Goal: Transaction & Acquisition: Purchase product/service

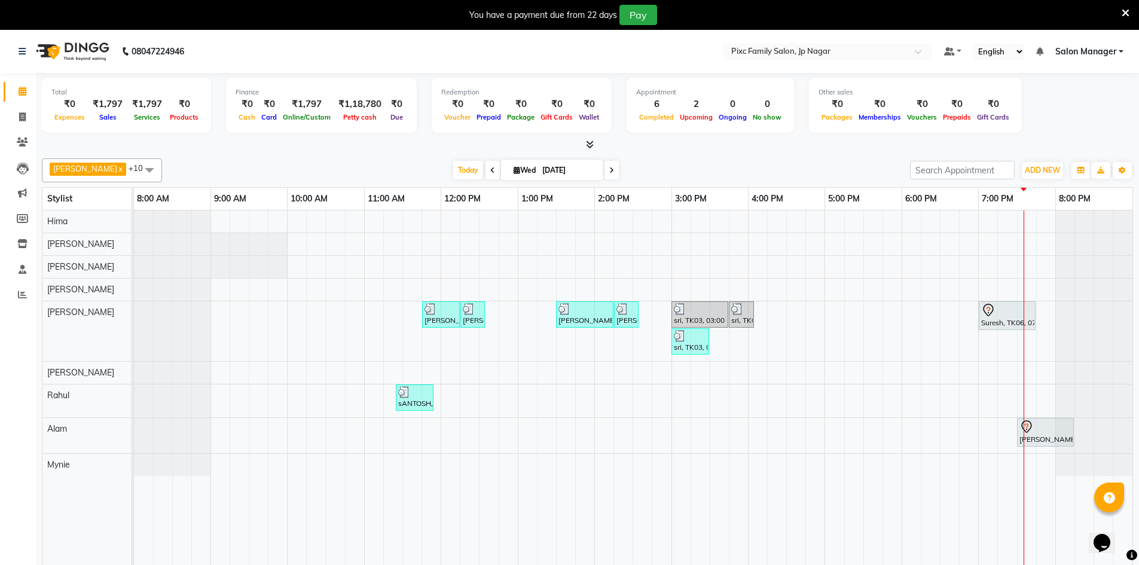
click at [749, 160] on div "[PERSON_NAME] x [PERSON_NAME] BISWAKARAM x [PERSON_NAME] x Priya x [PERSON_NAME…" at bounding box center [588, 171] width 1092 height 24
click at [369, 162] on div "[DATE] [DATE]" at bounding box center [536, 171] width 736 height 18
click at [22, 118] on icon at bounding box center [22, 116] width 7 height 9
select select "service"
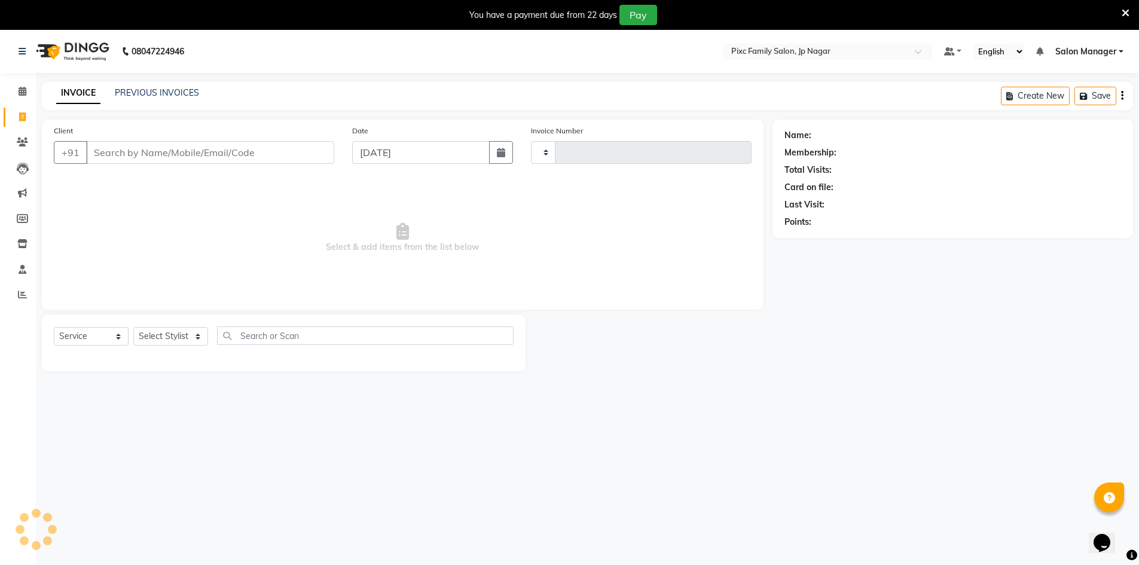
type input "0536"
select select "8432"
click at [156, 161] on input "Client" at bounding box center [210, 152] width 248 height 23
click at [160, 153] on input "Client" at bounding box center [210, 152] width 248 height 23
click at [175, 333] on select "Select Stylist [PERSON_NAME] BISWAKARAM [PERSON_NAME] [PERSON_NAME] [PERSON_NAM…" at bounding box center [170, 336] width 75 height 19
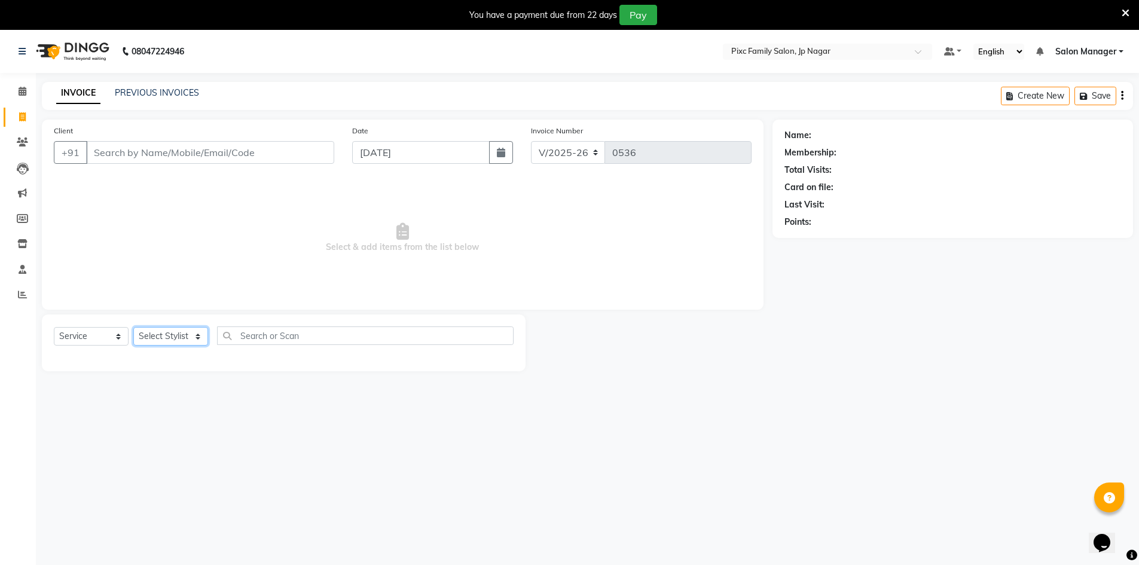
select select "83064"
click at [133, 327] on select "Select Stylist [PERSON_NAME] BISWAKARAM [PERSON_NAME] [PERSON_NAME] [PERSON_NAM…" at bounding box center [170, 336] width 75 height 19
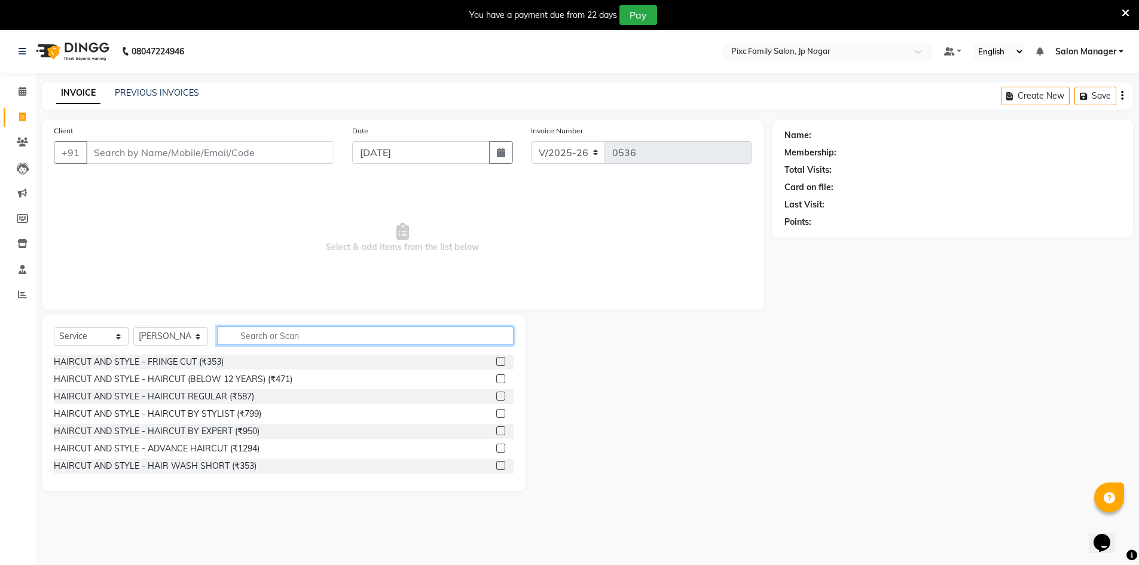
click at [282, 336] on input "text" at bounding box center [365, 336] width 297 height 19
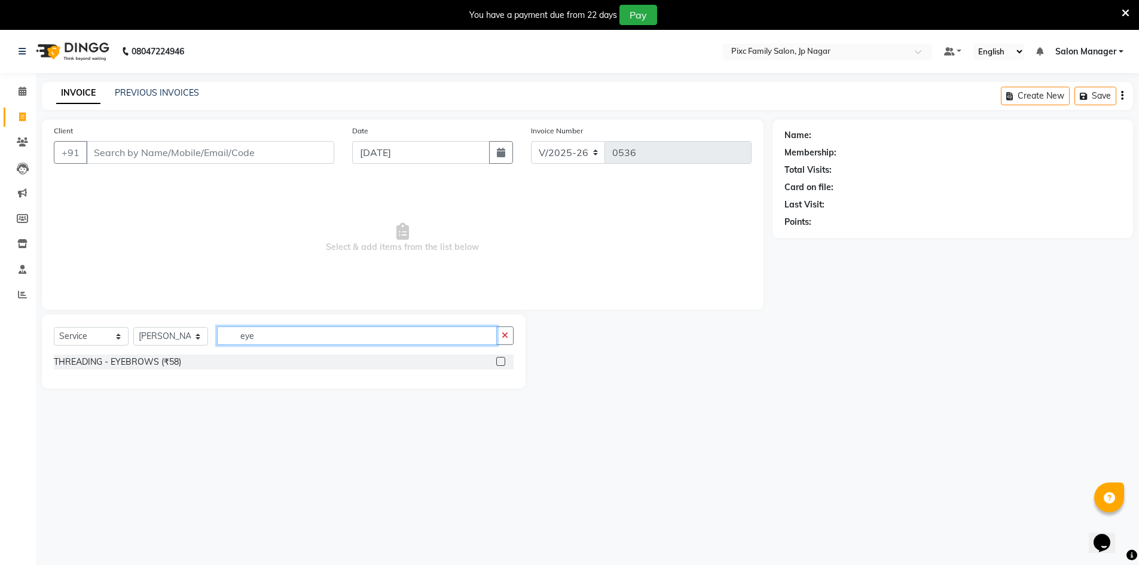
type input "eye"
click at [502, 361] on label at bounding box center [500, 361] width 9 height 9
click at [502, 361] on input "checkbox" at bounding box center [500, 362] width 8 height 8
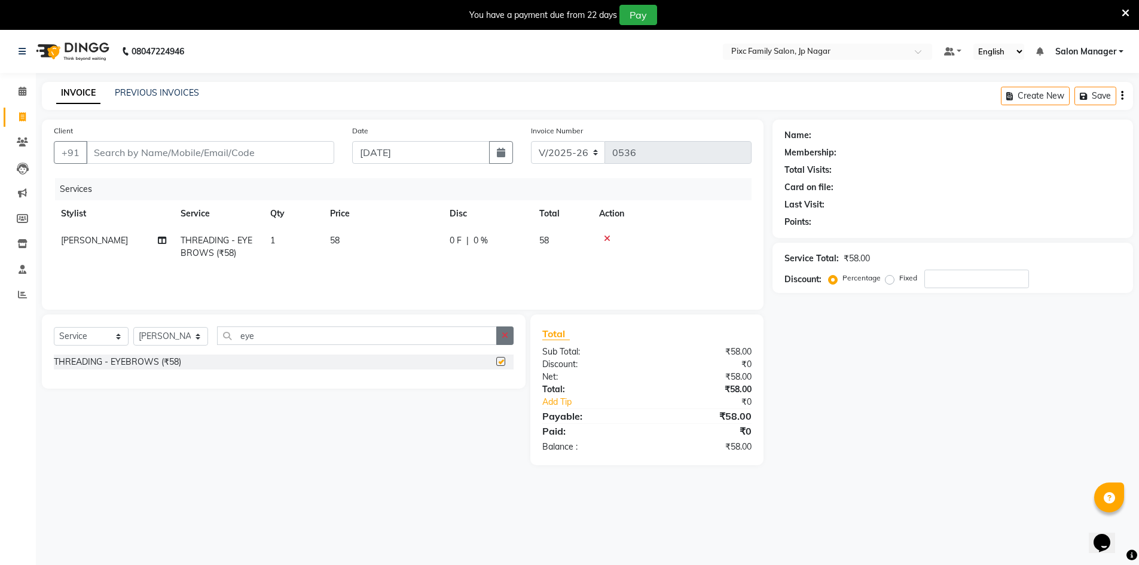
checkbox input "false"
drag, startPoint x: 506, startPoint y: 336, endPoint x: 458, endPoint y: 331, distance: 48.7
click at [496, 335] on button "button" at bounding box center [504, 336] width 17 height 19
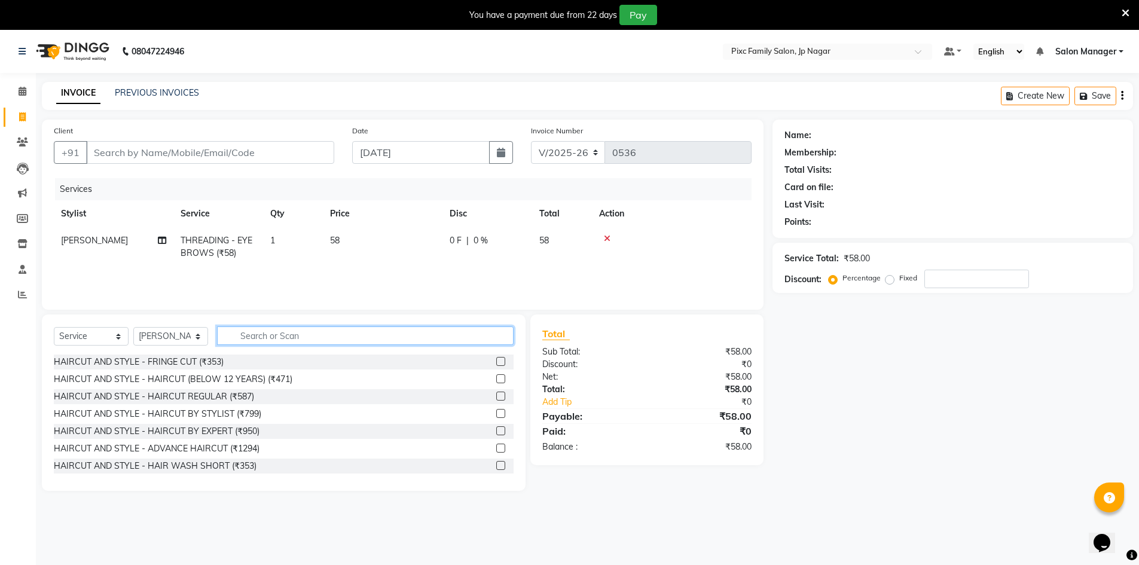
click at [452, 330] on input "text" at bounding box center [365, 336] width 297 height 19
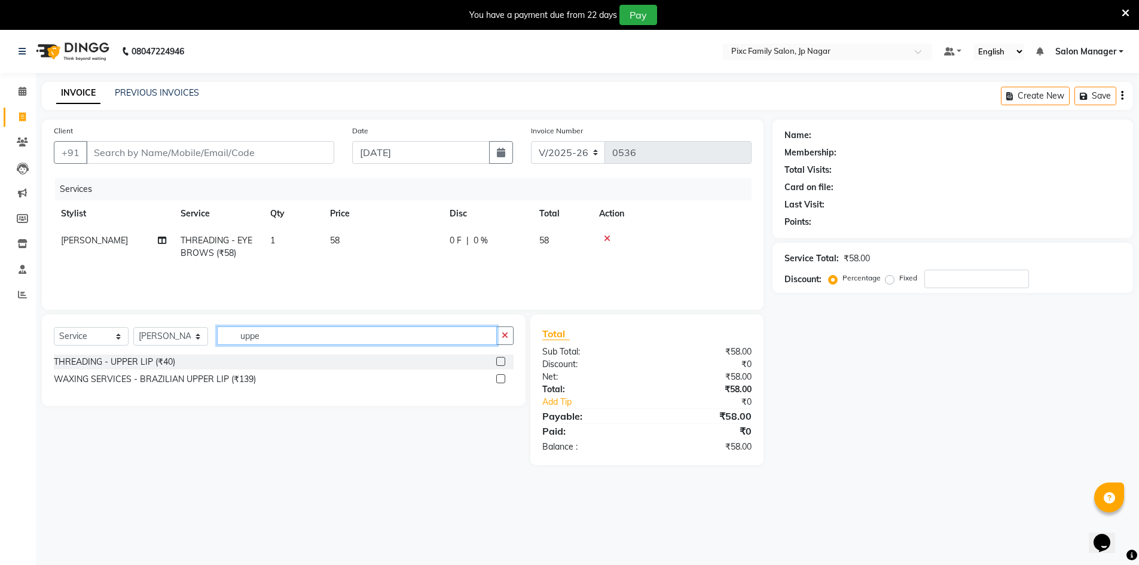
type input "uppe"
click at [504, 361] on label at bounding box center [500, 361] width 9 height 9
click at [504, 361] on input "checkbox" at bounding box center [500, 362] width 8 height 8
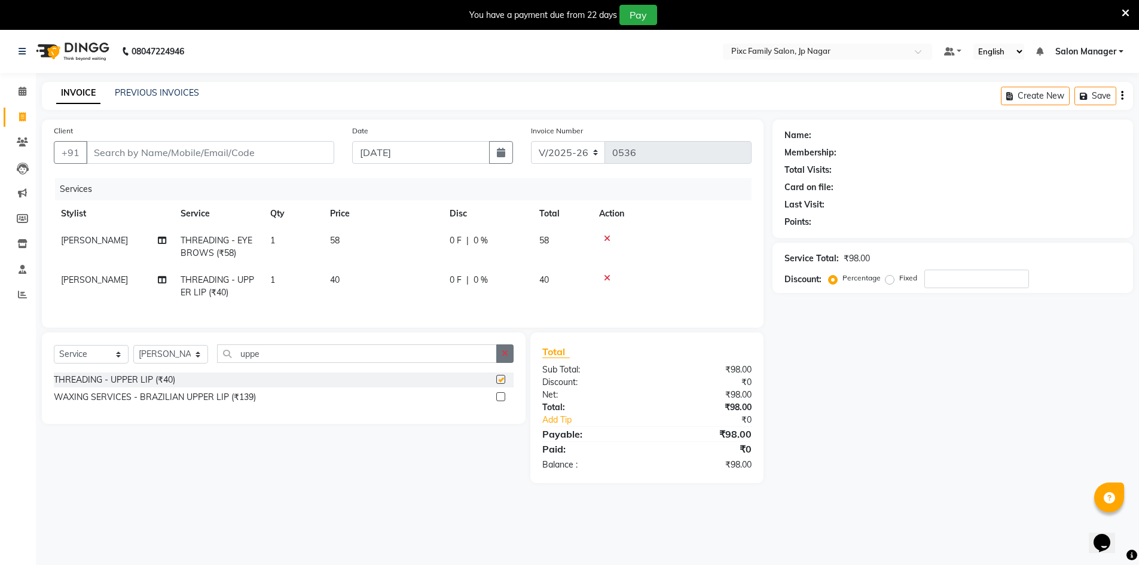
checkbox input "false"
click at [460, 363] on input "uppe" at bounding box center [357, 354] width 280 height 19
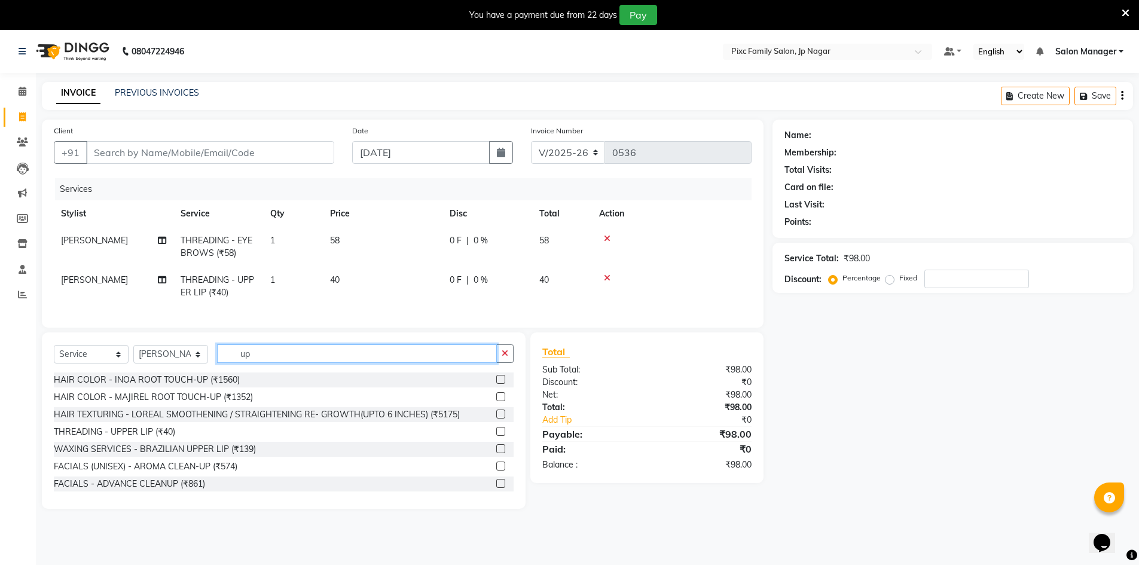
type input "u"
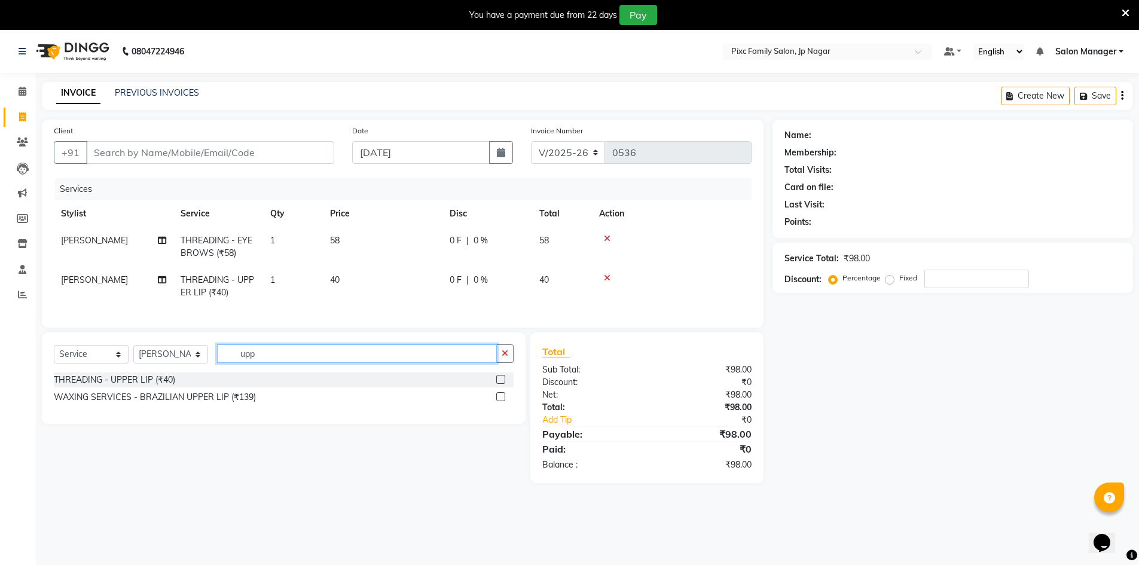
type input "upp"
click at [504, 401] on label at bounding box center [500, 396] width 9 height 9
click at [504, 401] on input "checkbox" at bounding box center [500, 398] width 8 height 8
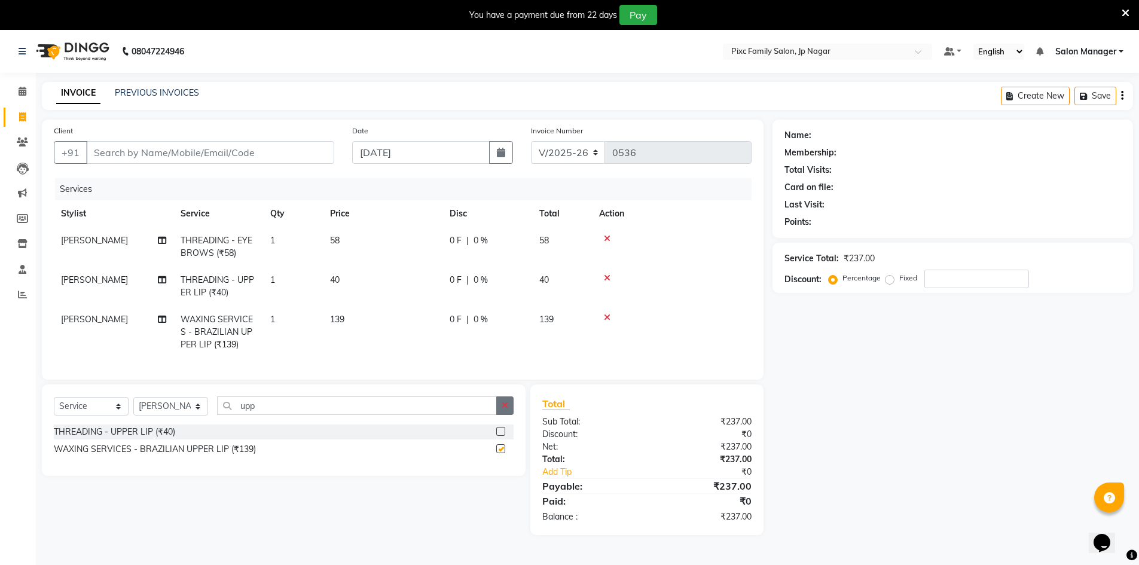
checkbox input "false"
click at [507, 410] on icon "button" at bounding box center [505, 405] width 7 height 8
type input "chin"
click at [501, 453] on label at bounding box center [500, 448] width 9 height 9
click at [501, 453] on input "checkbox" at bounding box center [500, 450] width 8 height 8
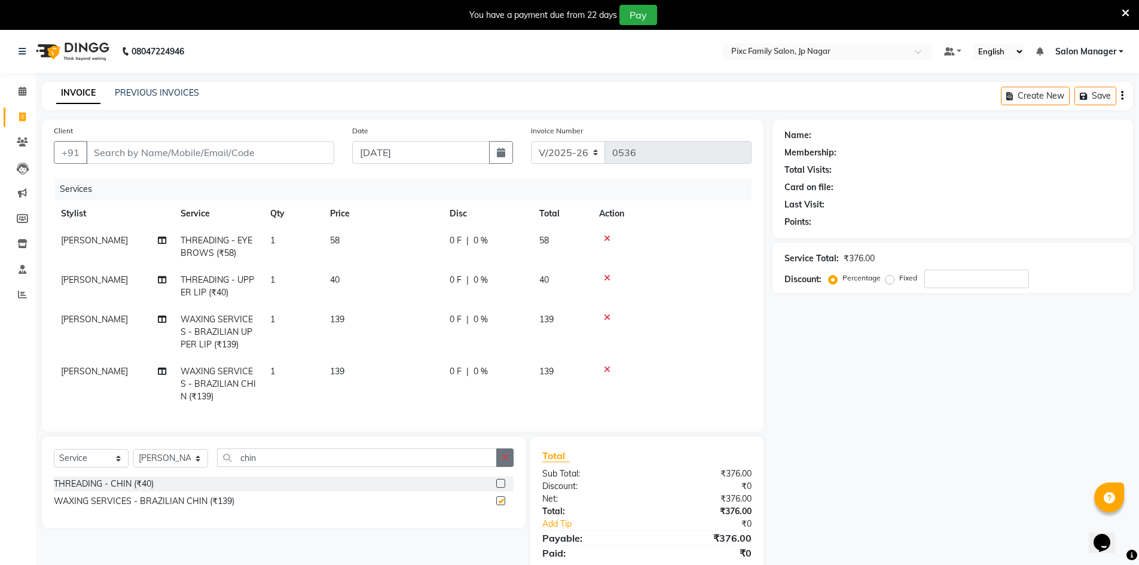
checkbox input "false"
drag, startPoint x: 505, startPoint y: 468, endPoint x: 469, endPoint y: 464, distance: 36.7
click at [503, 462] on icon "button" at bounding box center [505, 457] width 7 height 8
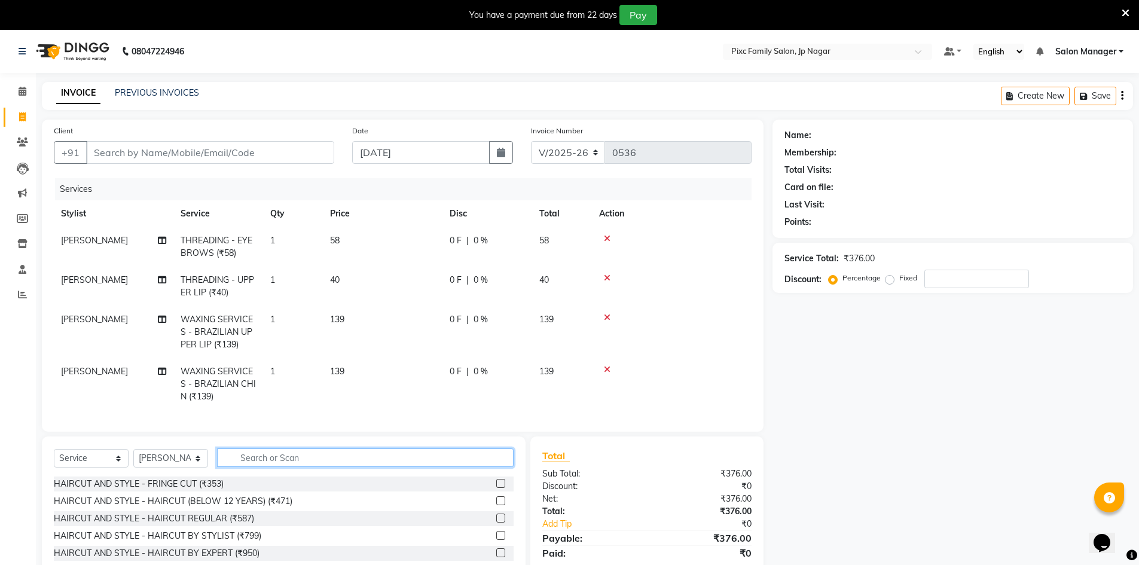
click at [456, 464] on input "text" at bounding box center [365, 458] width 297 height 19
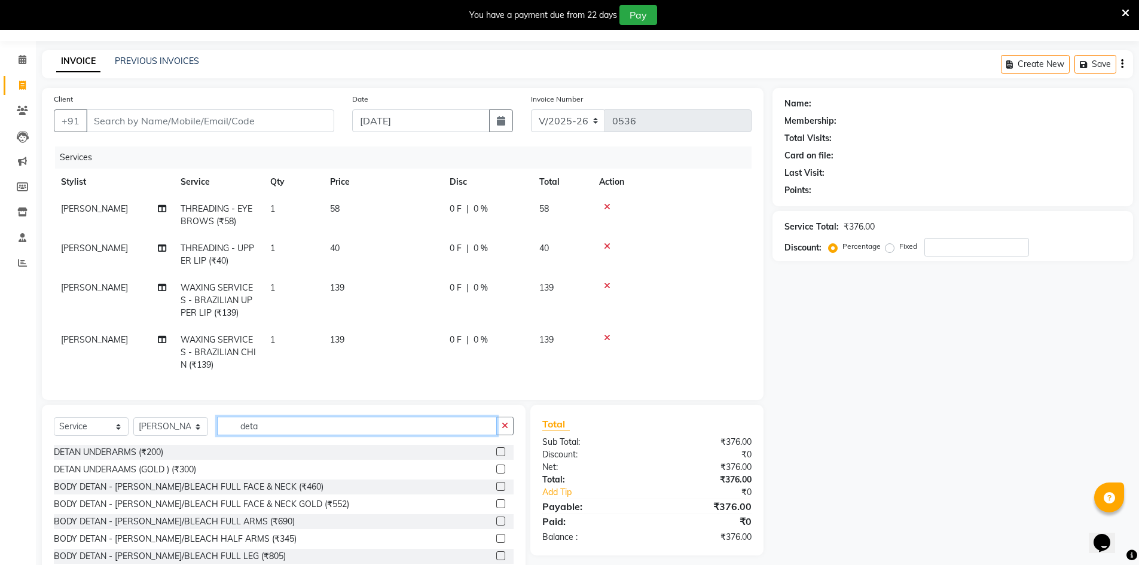
scroll to position [60, 0]
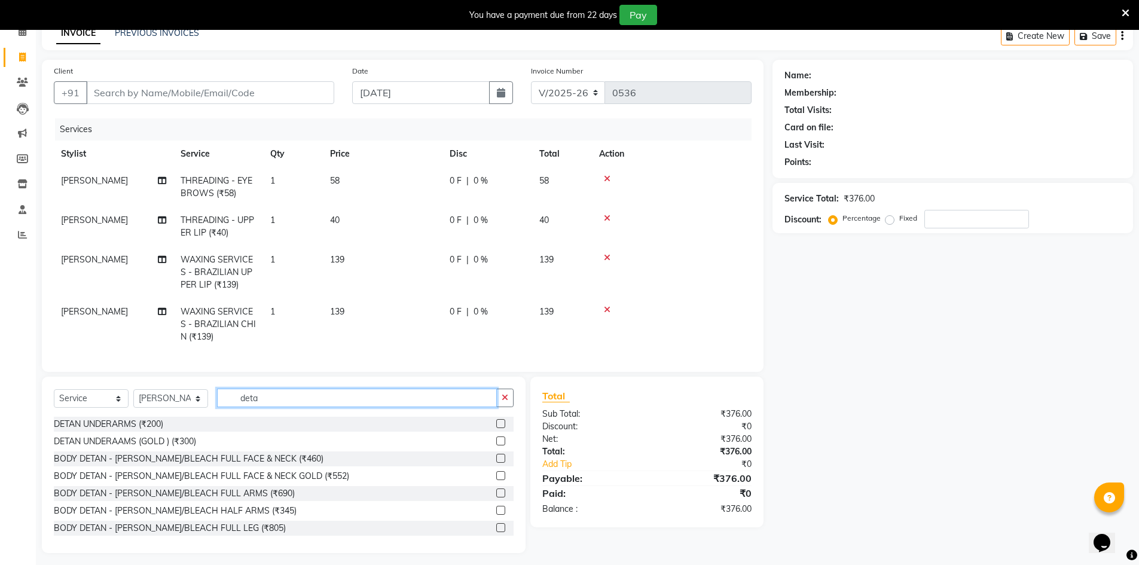
type input "deta"
click at [496, 480] on label at bounding box center [500, 475] width 9 height 9
click at [496, 480] on input "checkbox" at bounding box center [500, 477] width 8 height 8
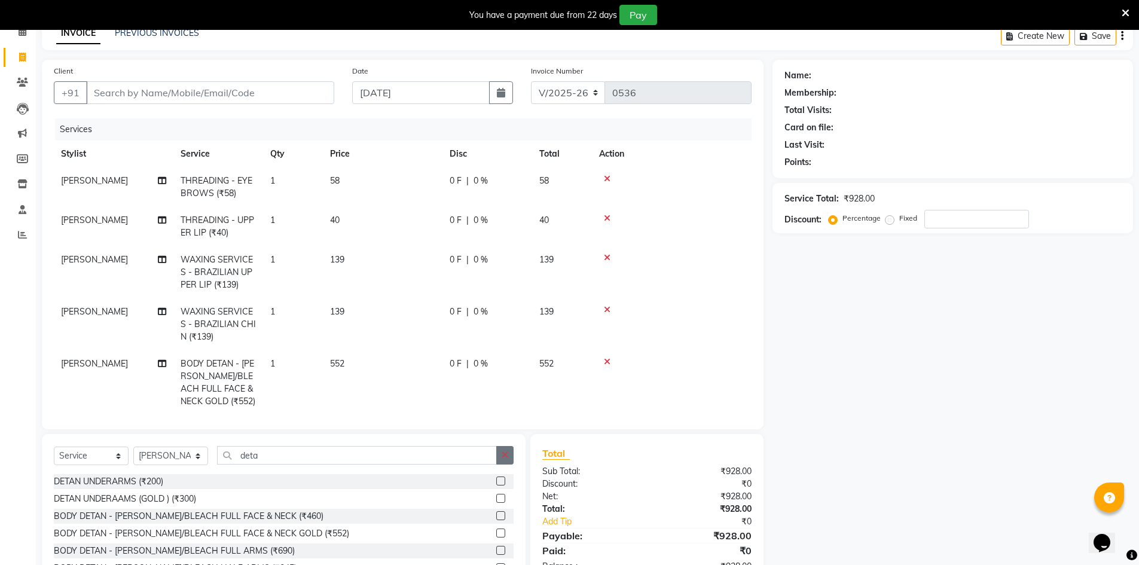
checkbox input "false"
click at [510, 461] on button "button" at bounding box center [504, 455] width 17 height 19
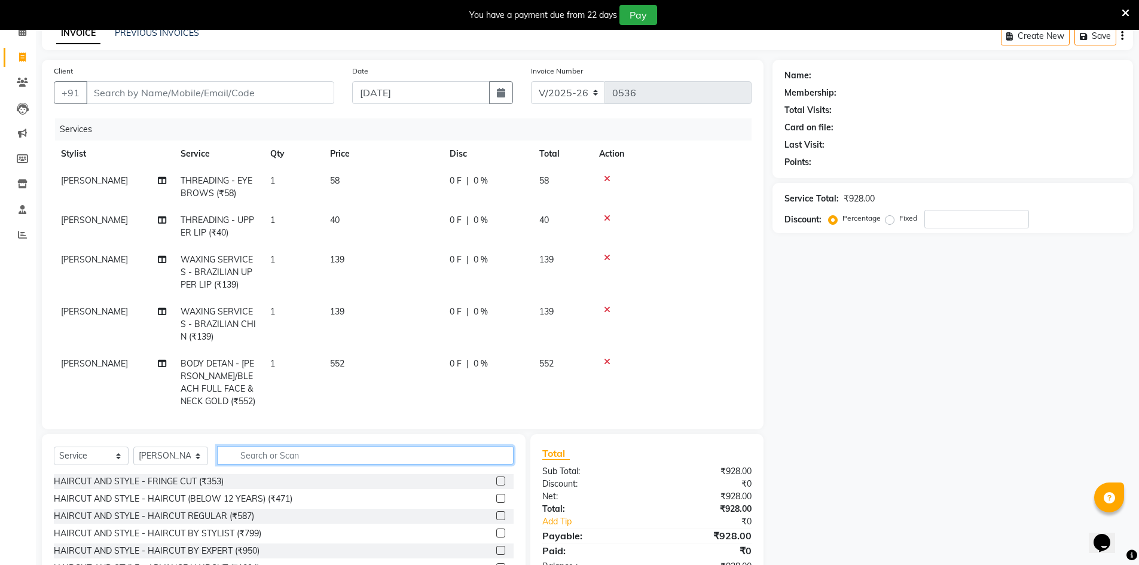
click at [469, 458] on input "text" at bounding box center [365, 455] width 297 height 19
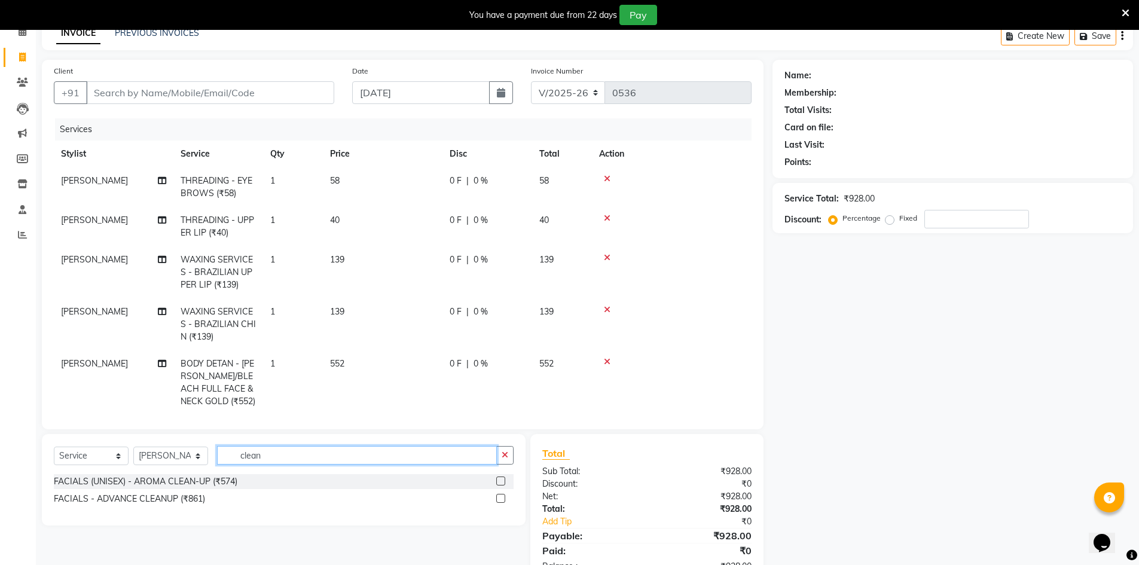
type input "clean"
click at [505, 483] on div at bounding box center [504, 481] width 17 height 15
click at [500, 482] on label at bounding box center [500, 481] width 9 height 9
click at [500, 482] on input "checkbox" at bounding box center [500, 482] width 8 height 8
checkbox input "false"
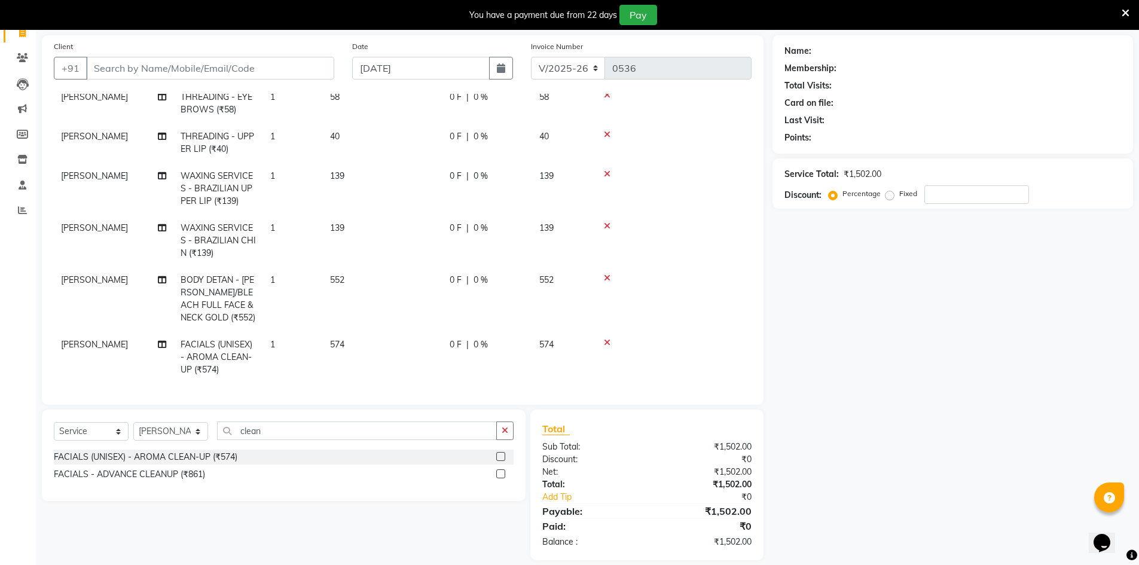
scroll to position [97, 0]
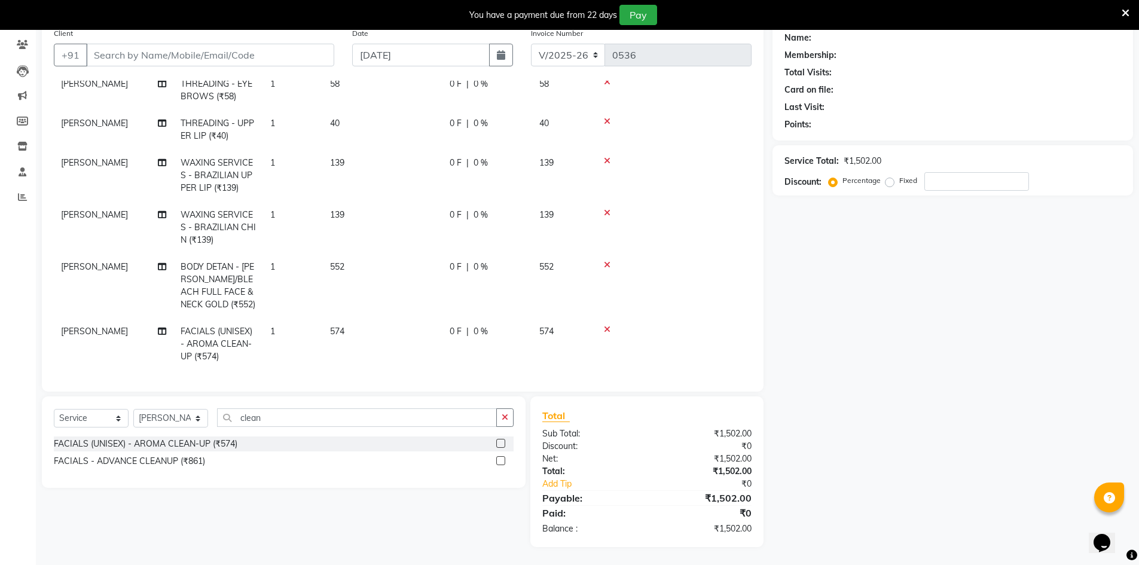
click at [469, 261] on div "0 F | 0 %" at bounding box center [487, 267] width 75 height 13
select select "83064"
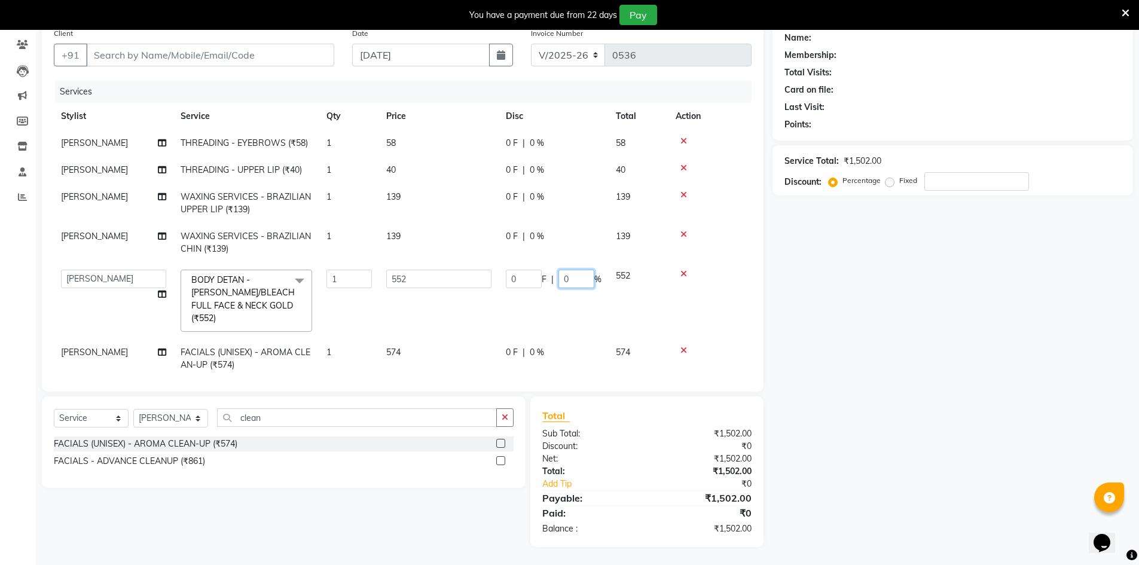
click at [565, 278] on input "0" at bounding box center [577, 279] width 36 height 19
click at [577, 281] on input "0" at bounding box center [577, 279] width 36 height 19
type input "15"
click at [483, 321] on tr "[PERSON_NAME] [PERSON_NAME] [PERSON_NAME] [PERSON_NAME] [PERSON_NAME] Salon Man…" at bounding box center [403, 301] width 698 height 77
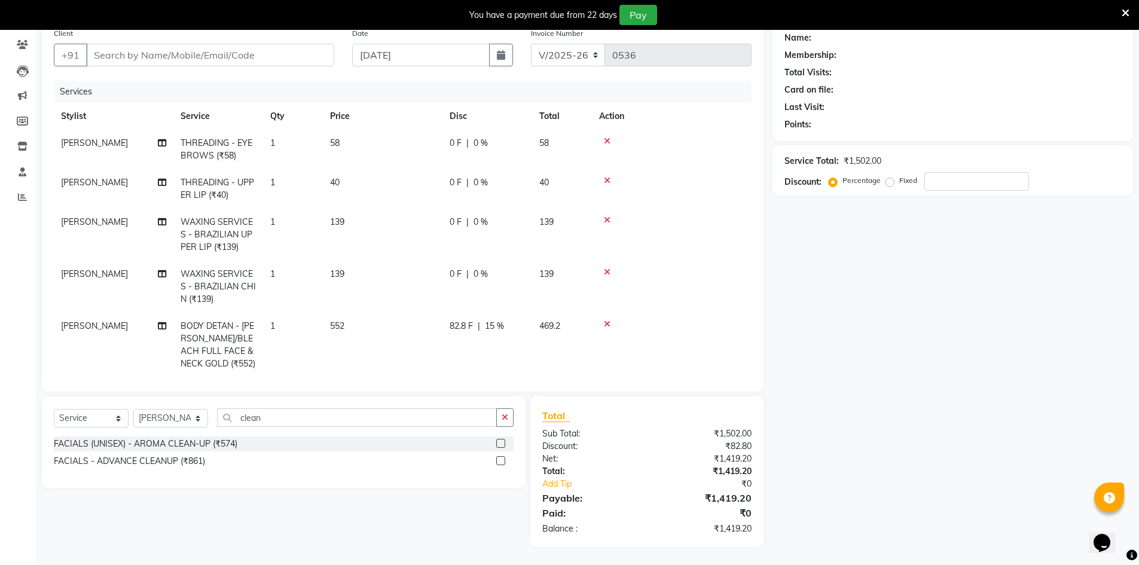
click at [605, 181] on icon at bounding box center [607, 180] width 7 height 8
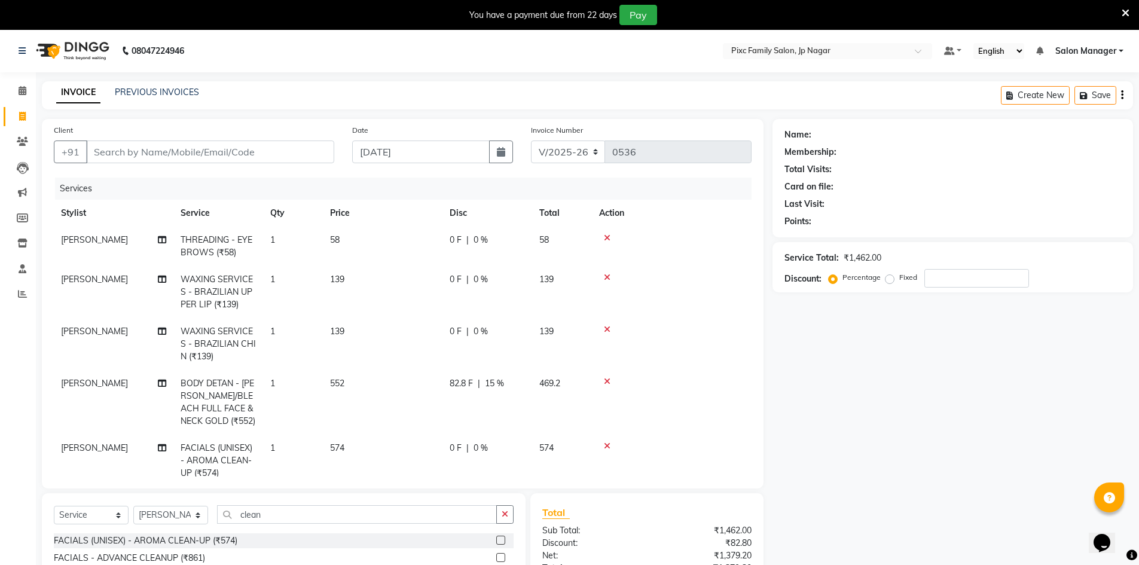
scroll to position [0, 0]
click at [260, 157] on input "Client" at bounding box center [210, 152] width 248 height 23
click at [259, 157] on input "Client" at bounding box center [210, 152] width 248 height 23
click at [239, 153] on input "Client" at bounding box center [210, 152] width 248 height 23
type input "7"
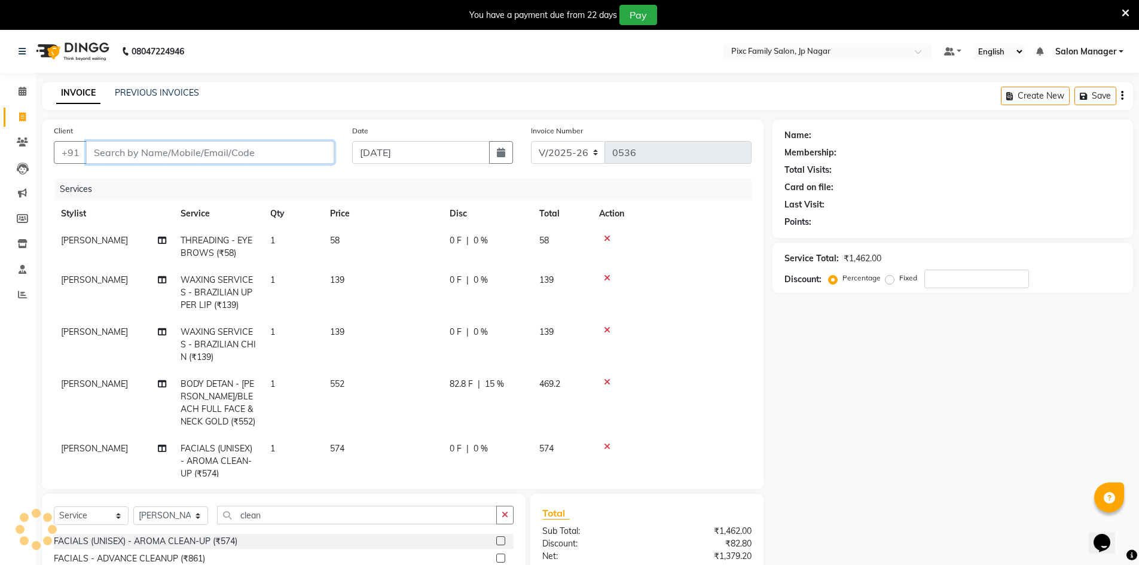
type input "0"
type input "7012731301"
click at [277, 160] on button "Add Client" at bounding box center [304, 152] width 62 height 23
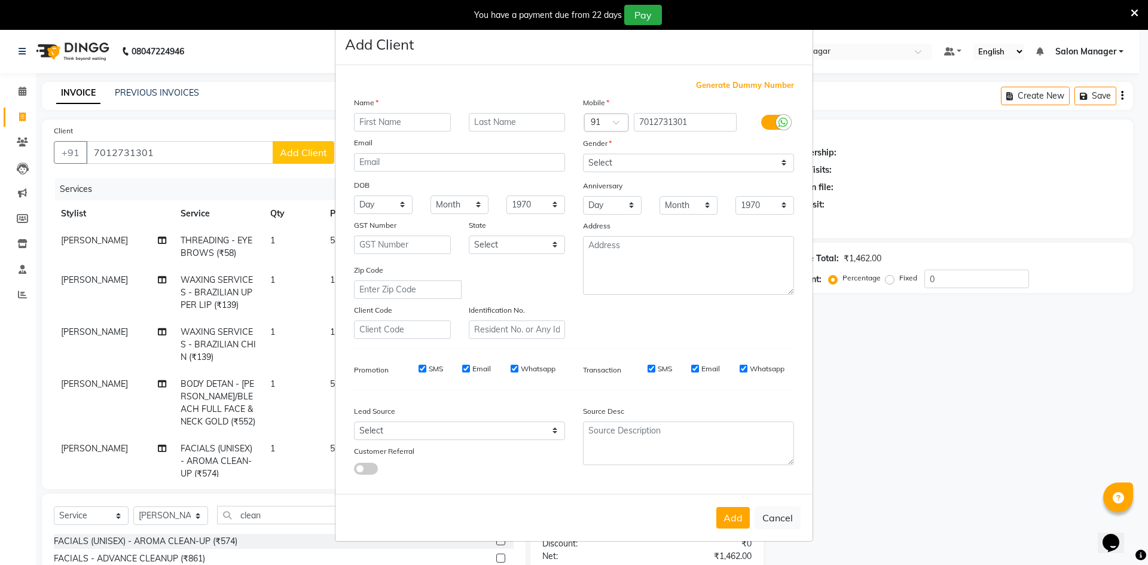
click at [393, 124] on input "text" at bounding box center [402, 122] width 97 height 19
type input "[PERSON_NAME]"
click at [633, 164] on select "Select [DEMOGRAPHIC_DATA] [DEMOGRAPHIC_DATA] Other Prefer Not To Say" at bounding box center [688, 163] width 211 height 19
select select "[DEMOGRAPHIC_DATA]"
click at [583, 154] on select "Select [DEMOGRAPHIC_DATA] [DEMOGRAPHIC_DATA] Other Prefer Not To Say" at bounding box center [688, 163] width 211 height 19
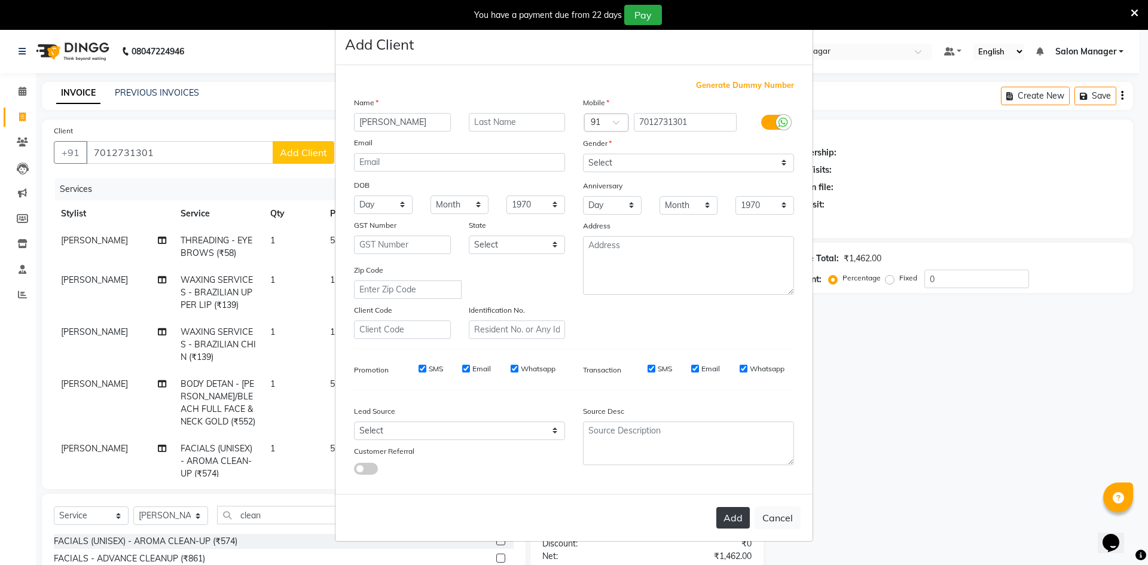
click at [731, 519] on button "Add" at bounding box center [733, 518] width 33 height 22
select select
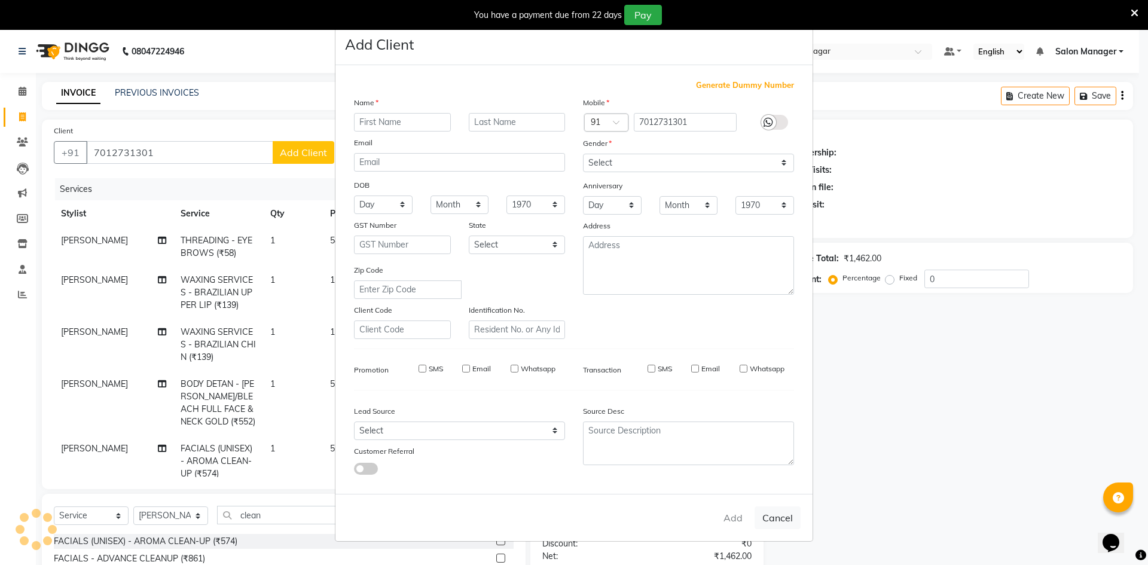
select select
checkbox input "false"
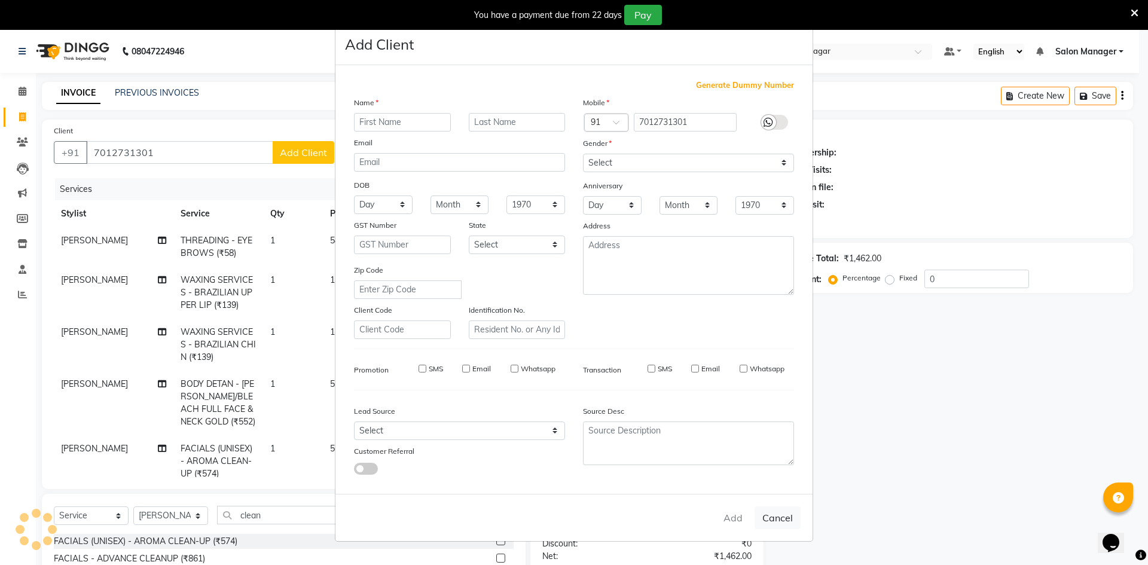
checkbox input "false"
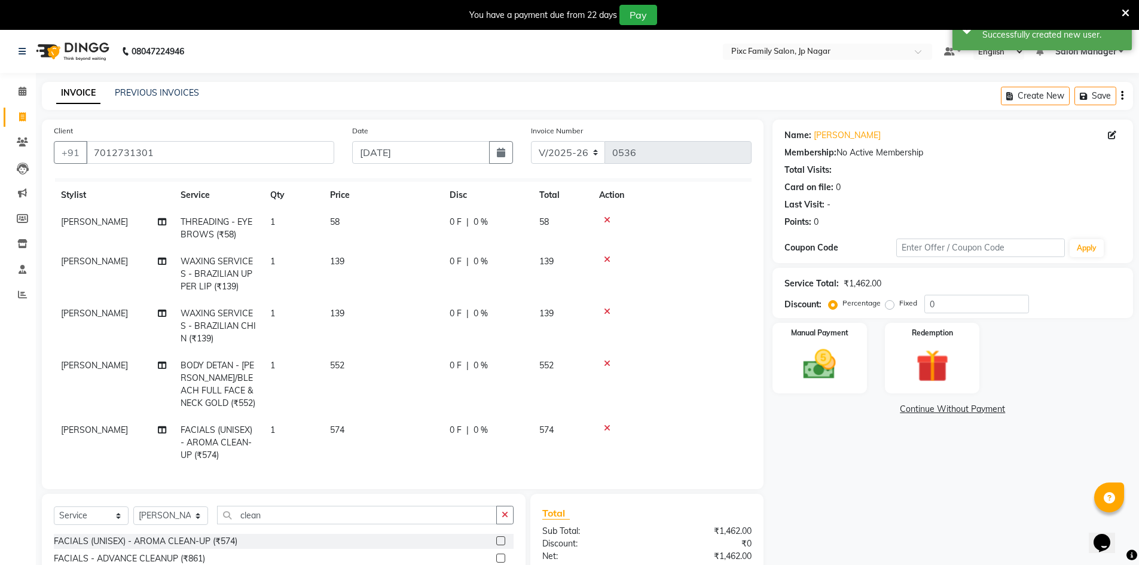
scroll to position [29, 0]
click at [473, 358] on div "0 F | 0 %" at bounding box center [487, 364] width 75 height 13
select select "83064"
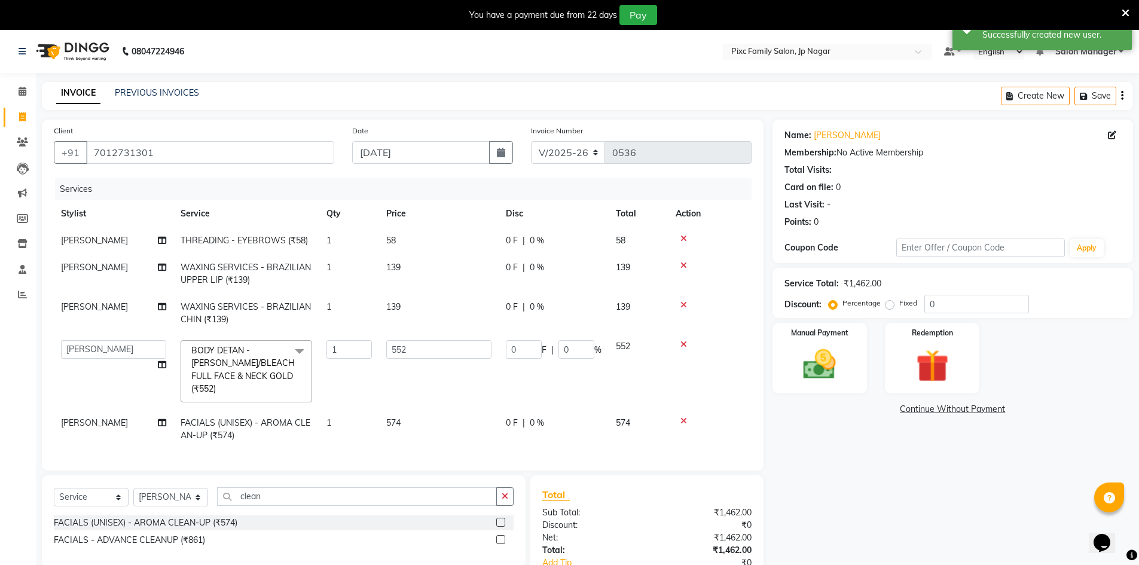
scroll to position [0, 0]
click at [575, 350] on input "0" at bounding box center [577, 349] width 36 height 19
type input "15"
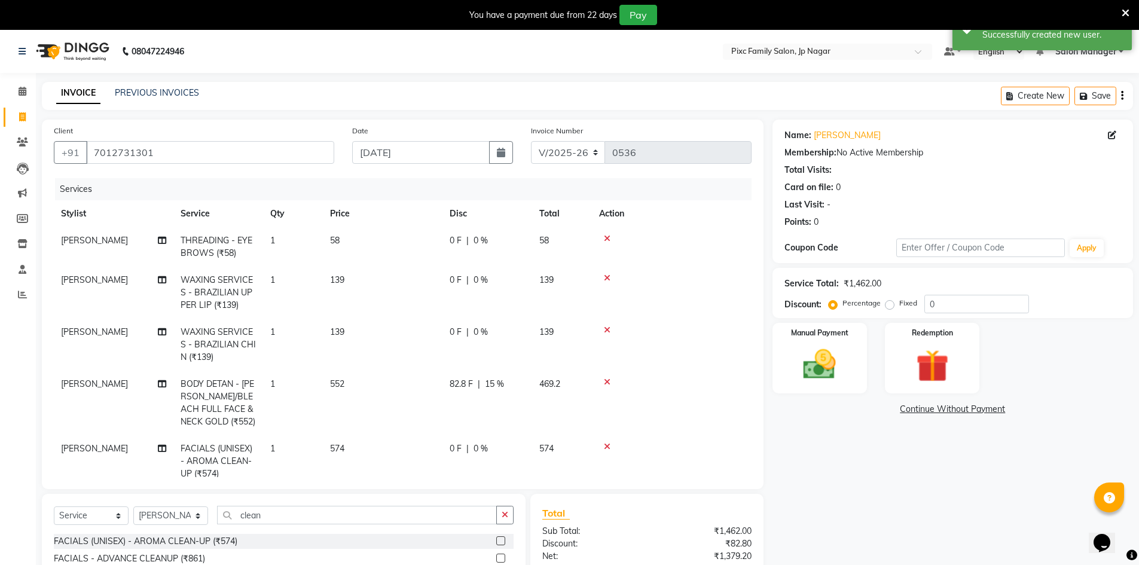
click at [718, 367] on tbody "[PERSON_NAME] THREADING - EYEBROWS (₹58) 1 58 0 F | 0 % 58 [PERSON_NAME] WAXING…" at bounding box center [403, 357] width 698 height 260
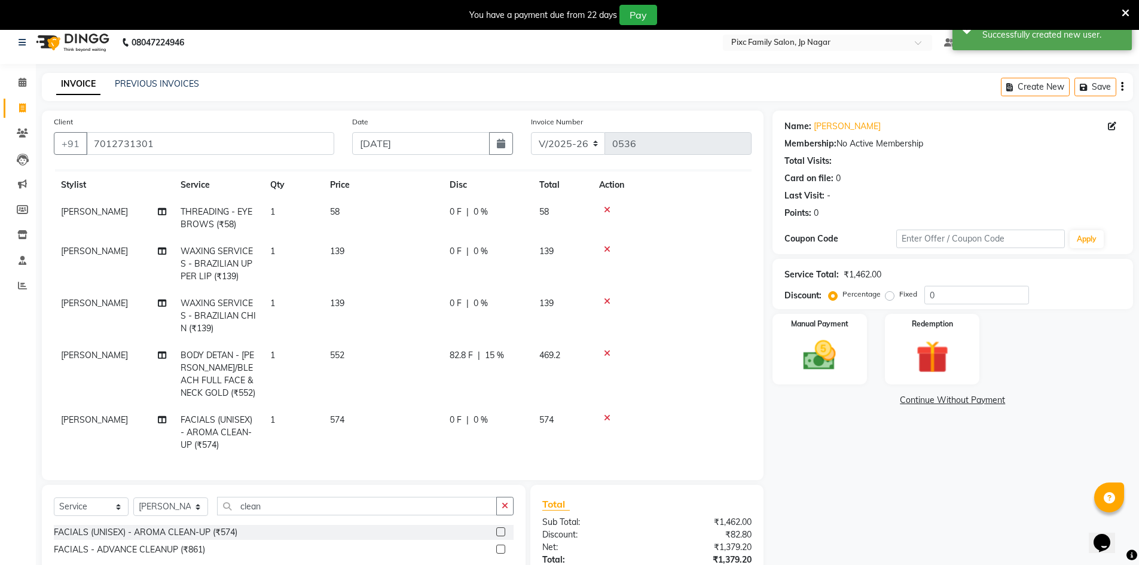
scroll to position [97, 0]
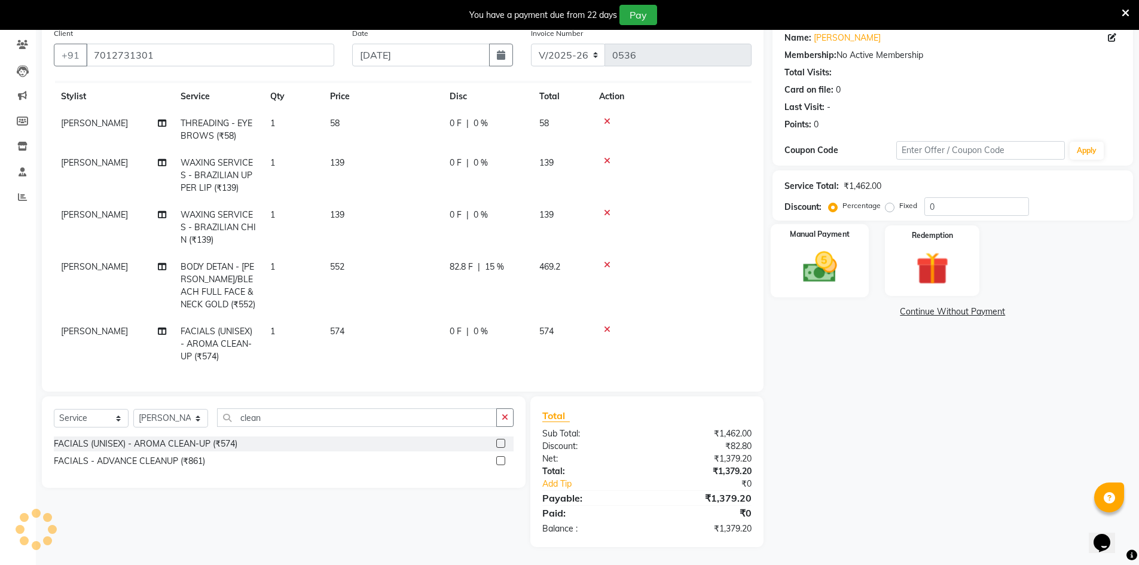
click at [831, 261] on img at bounding box center [820, 267] width 55 height 39
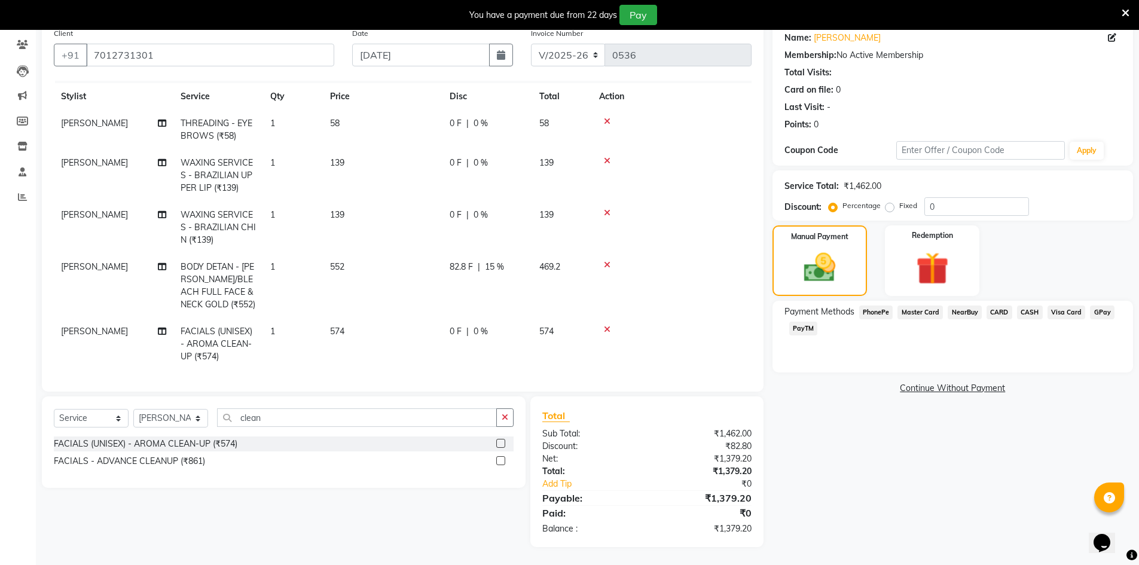
drag, startPoint x: 880, startPoint y: 527, endPoint x: 876, endPoint y: 520, distance: 8.0
click at [879, 527] on div "Name: [PERSON_NAME] Membership: No Active Membership Total Visits: Card on file…" at bounding box center [958, 284] width 370 height 525
click at [871, 462] on div "Name: [PERSON_NAME] Membership: No Active Membership Total Visits: Card on file…" at bounding box center [958, 284] width 370 height 525
click at [895, 450] on div "Name: [PERSON_NAME] Membership: No Active Membership Total Visits: Card on file…" at bounding box center [958, 284] width 370 height 525
click at [880, 456] on div "Name: [PERSON_NAME] Membership: No Active Membership Total Visits: Card on file…" at bounding box center [958, 284] width 370 height 525
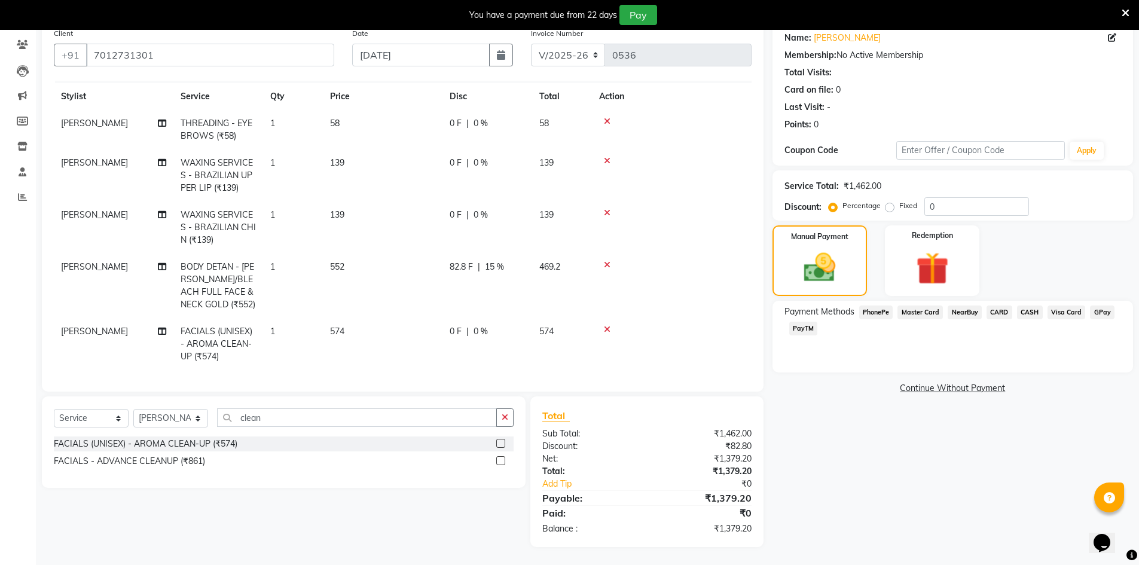
click at [872, 312] on span "PhonePe" at bounding box center [877, 313] width 34 height 14
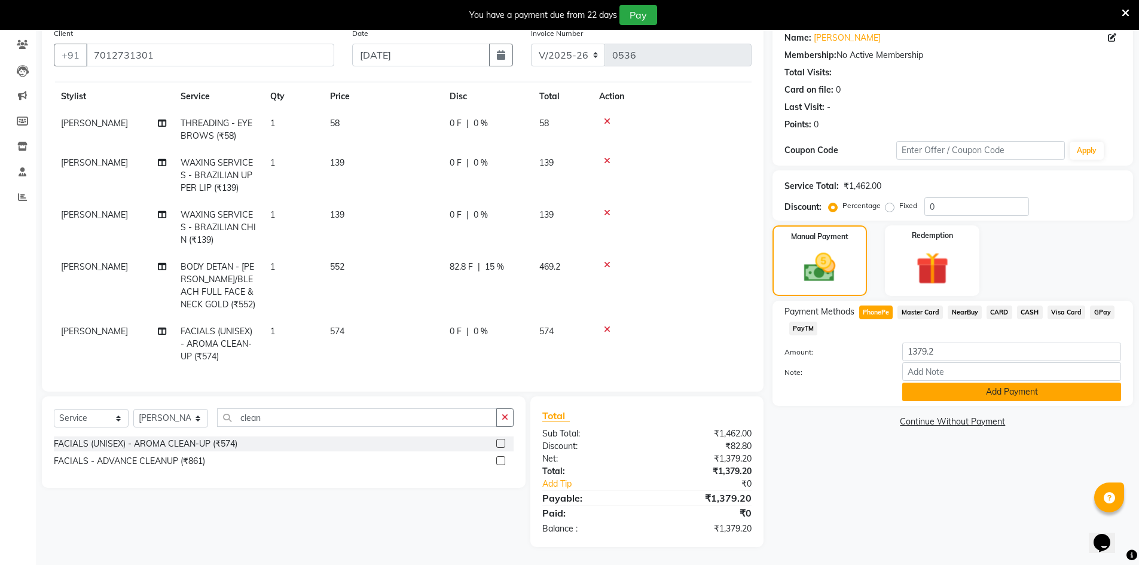
click at [1060, 395] on button "Add Payment" at bounding box center [1012, 392] width 219 height 19
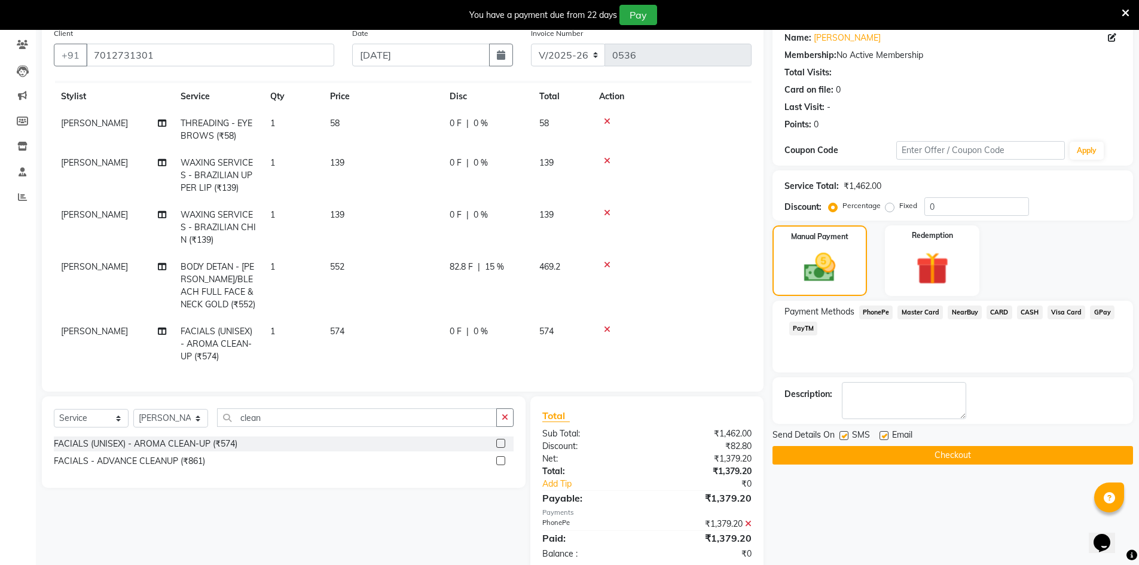
click at [892, 459] on button "Checkout" at bounding box center [953, 455] width 361 height 19
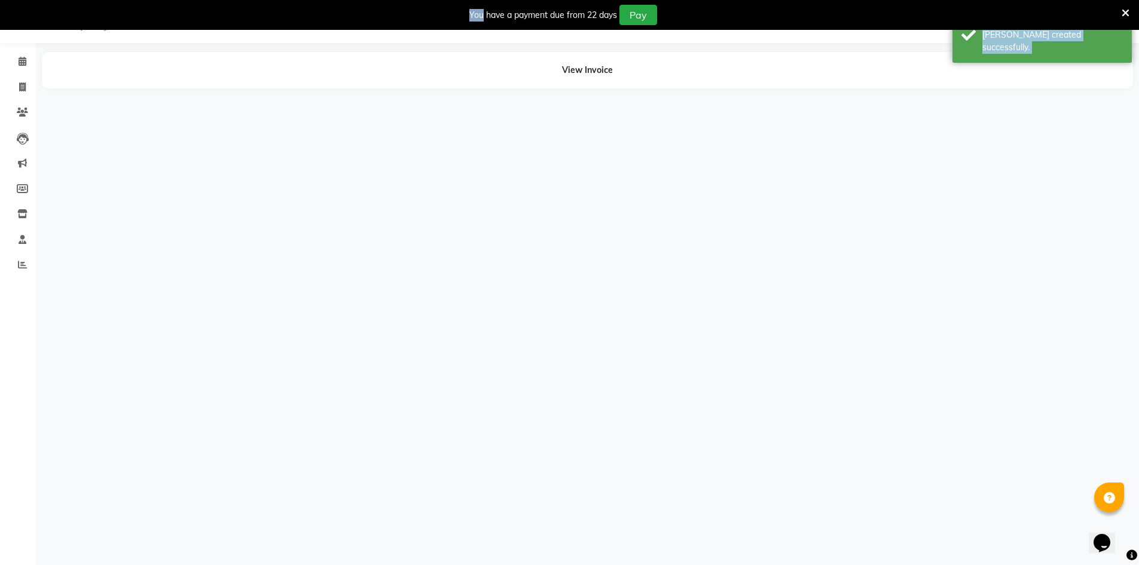
scroll to position [30, 0]
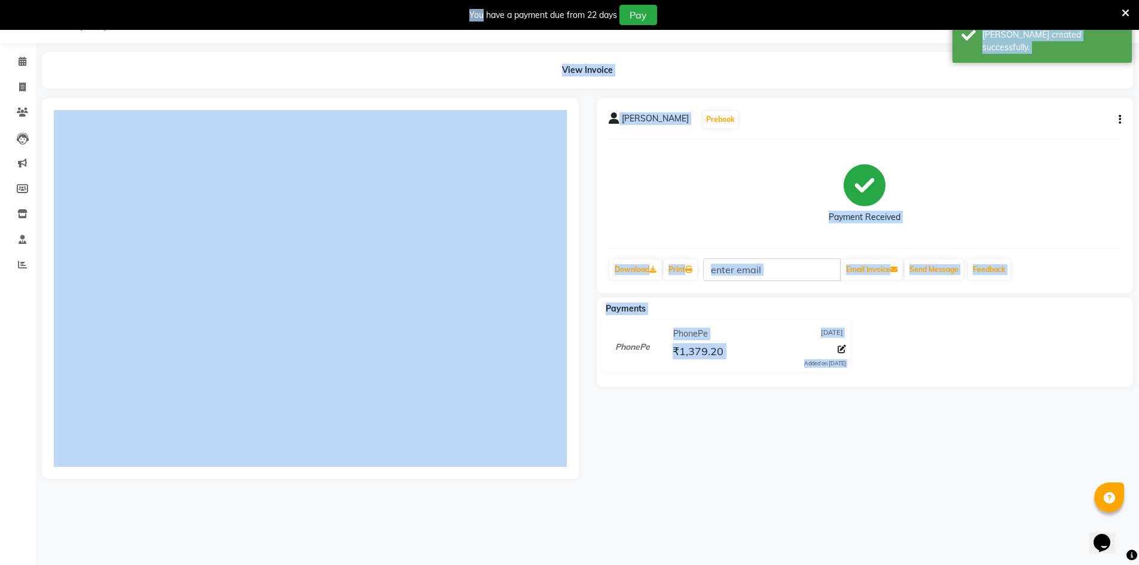
drag, startPoint x: 892, startPoint y: 459, endPoint x: 905, endPoint y: 488, distance: 31.6
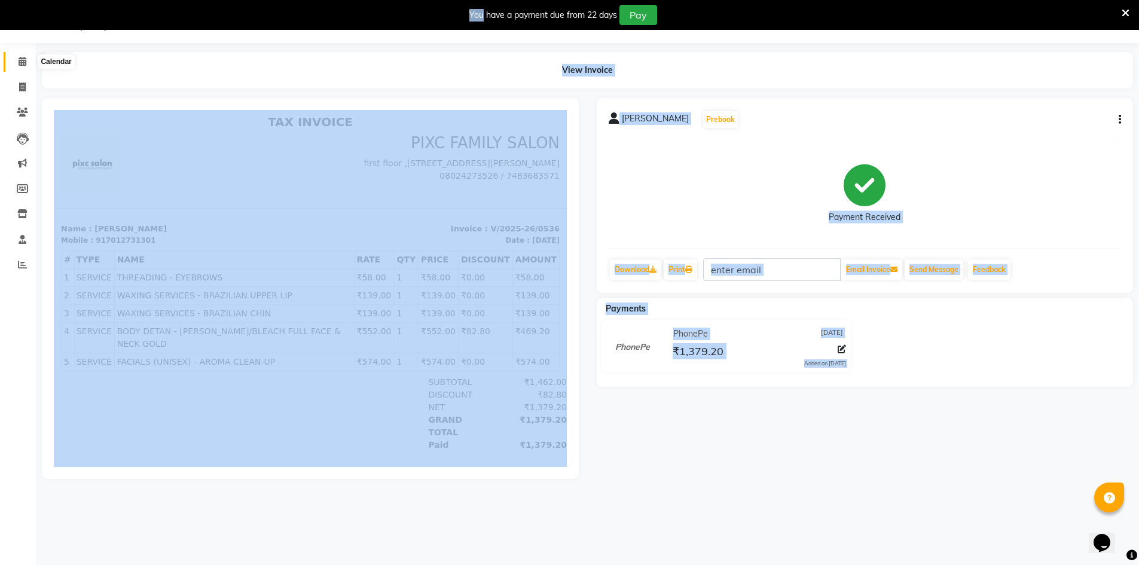
click at [19, 65] on icon at bounding box center [23, 61] width 8 height 9
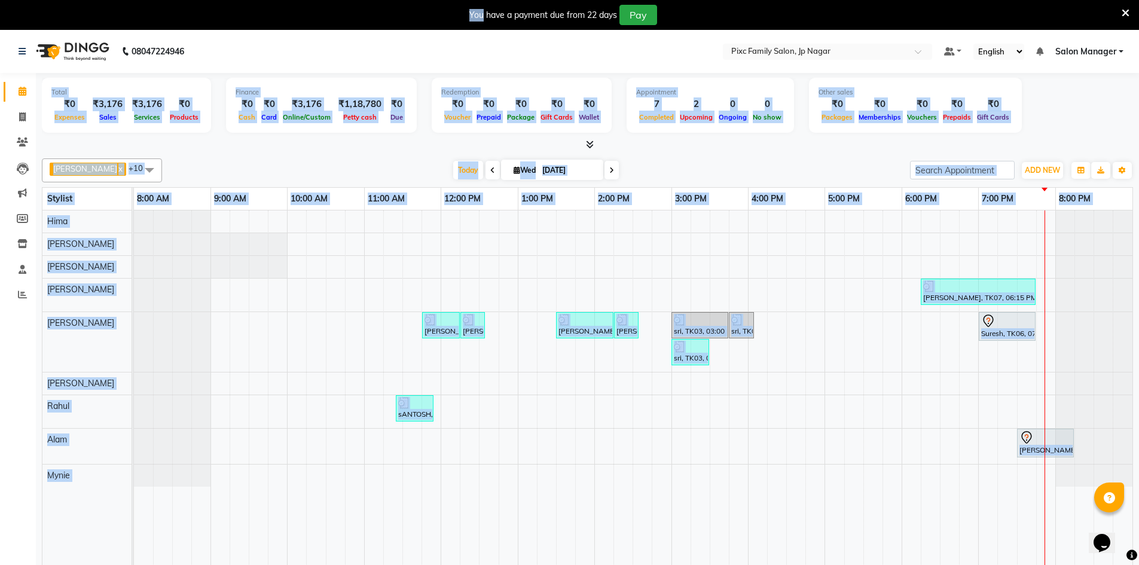
click at [334, 168] on div "[DATE] [DATE]" at bounding box center [536, 171] width 736 height 18
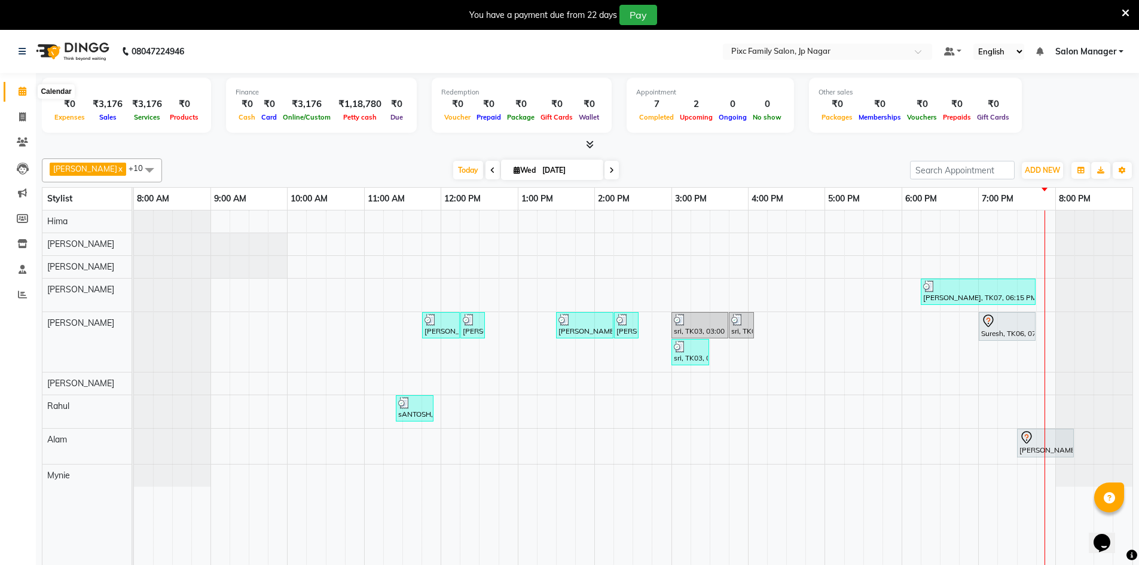
click at [20, 95] on icon at bounding box center [23, 91] width 8 height 9
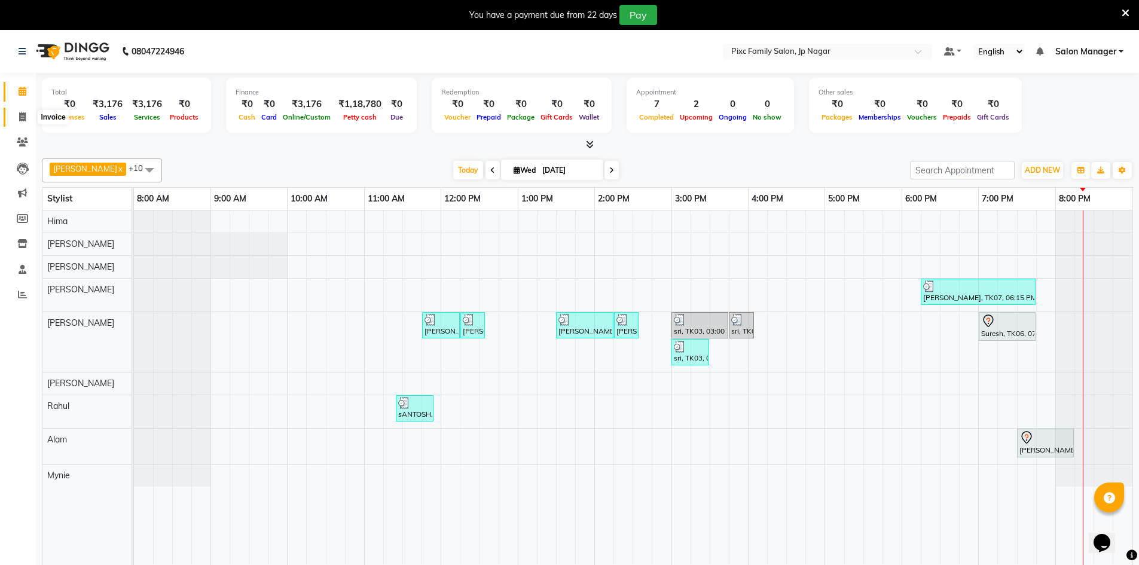
drag, startPoint x: 24, startPoint y: 114, endPoint x: 31, endPoint y: 117, distance: 7.0
click at [24, 114] on icon at bounding box center [22, 116] width 7 height 9
select select "service"
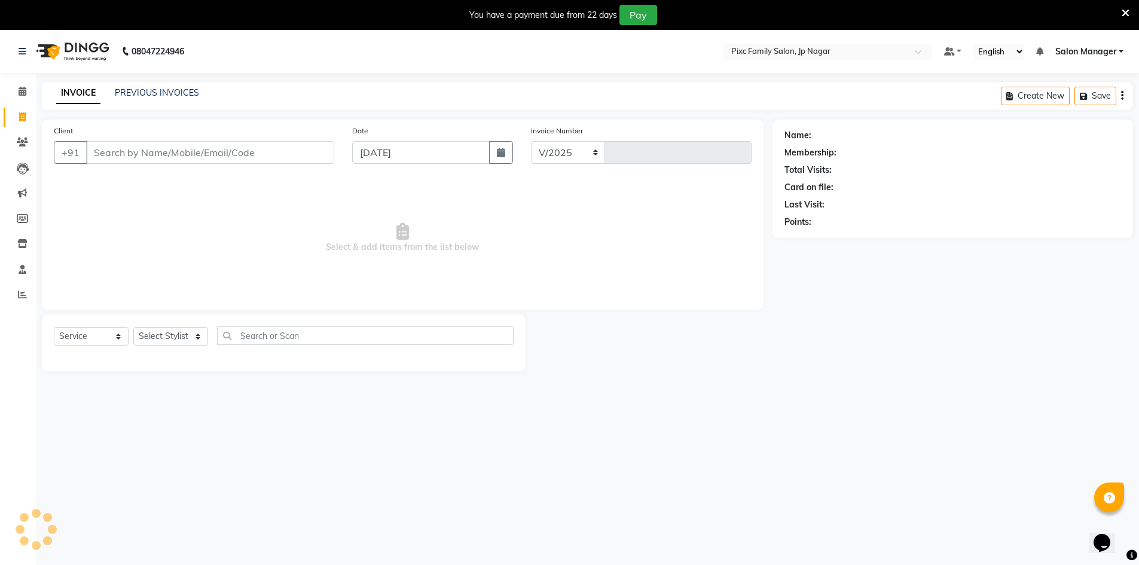
select select "8432"
type input "0537"
click at [22, 90] on icon at bounding box center [23, 91] width 8 height 9
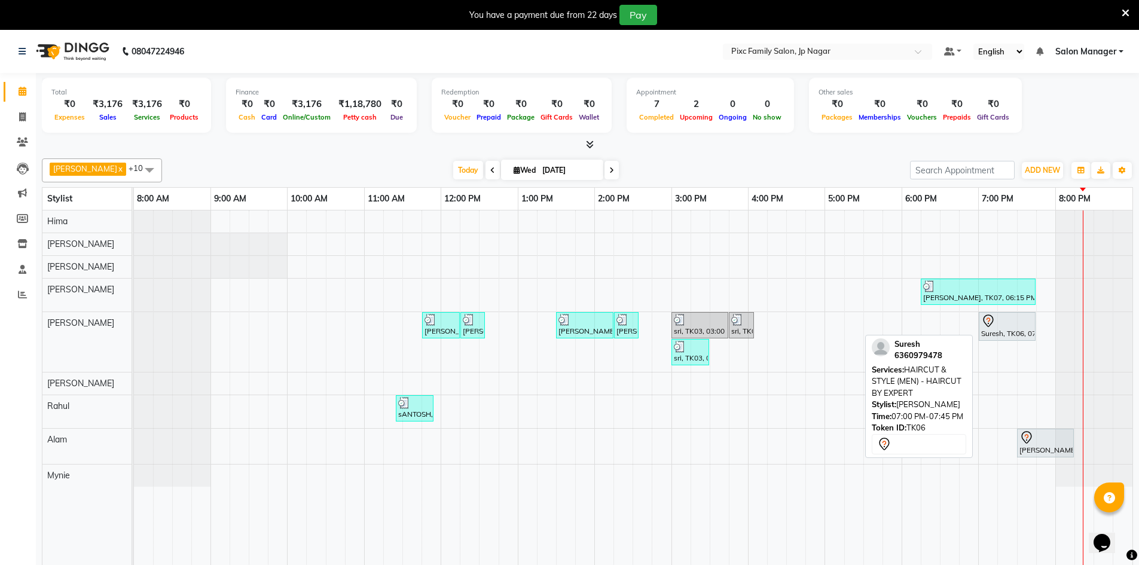
click at [998, 327] on div at bounding box center [1008, 321] width 52 height 14
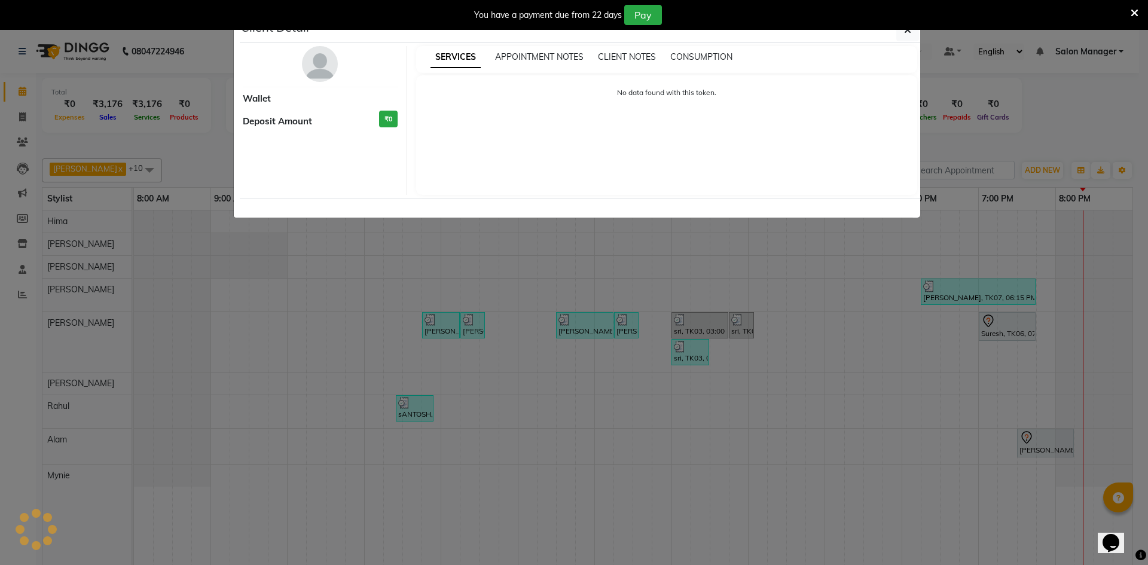
select select "7"
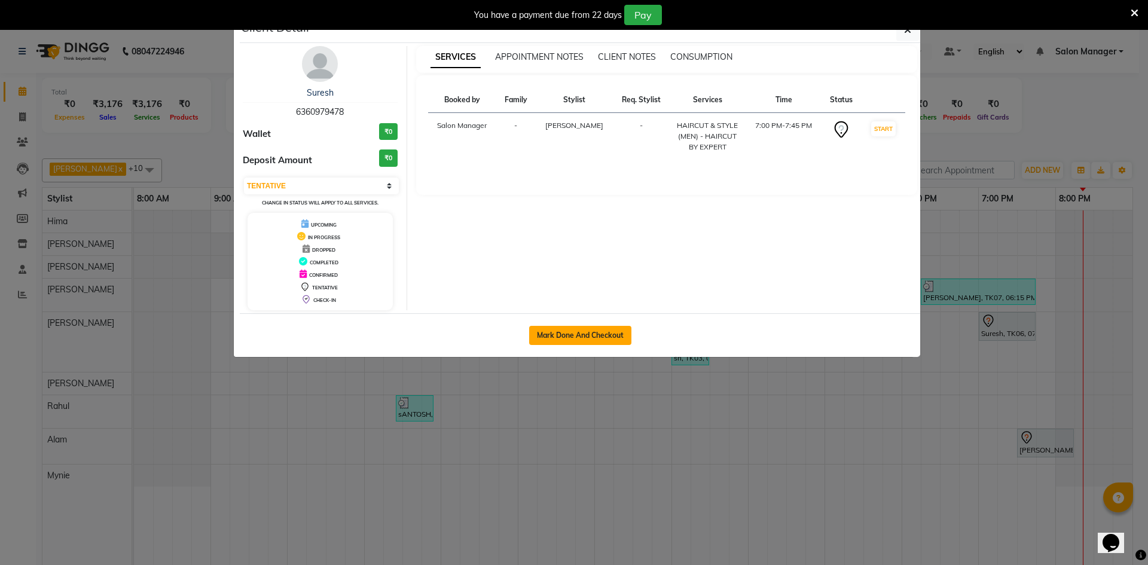
click at [593, 335] on button "Mark Done And Checkout" at bounding box center [580, 335] width 102 height 19
select select "service"
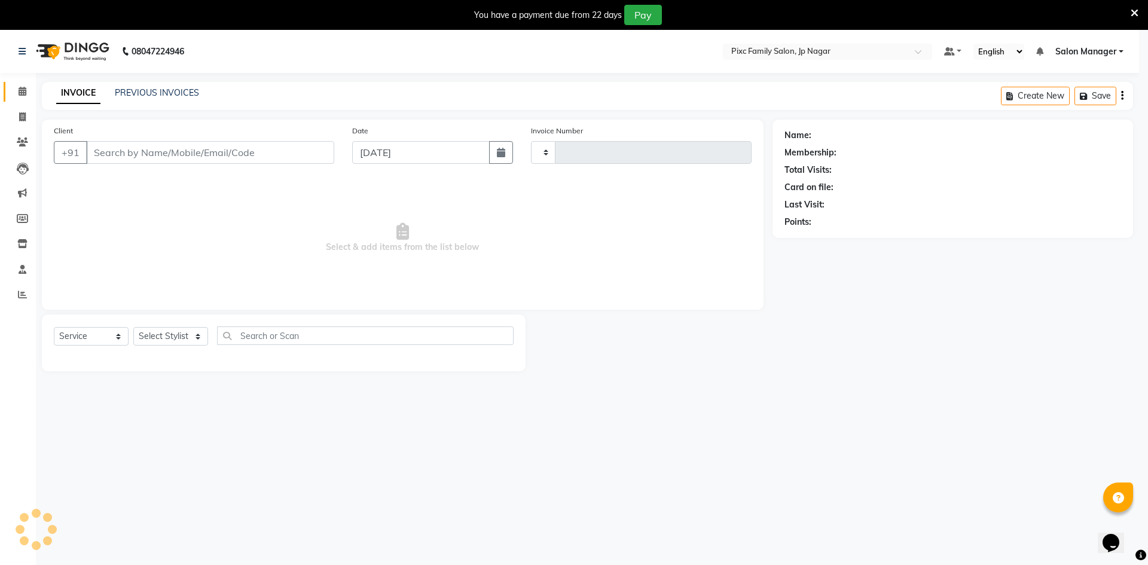
type input "0537"
select select "8432"
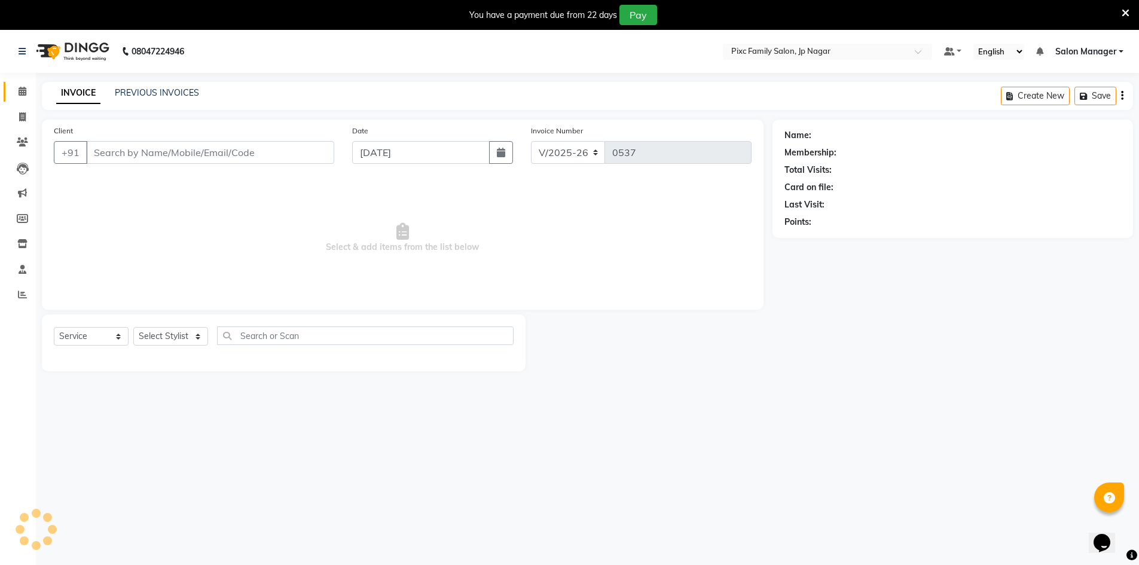
type input "6360979478"
select select "83813"
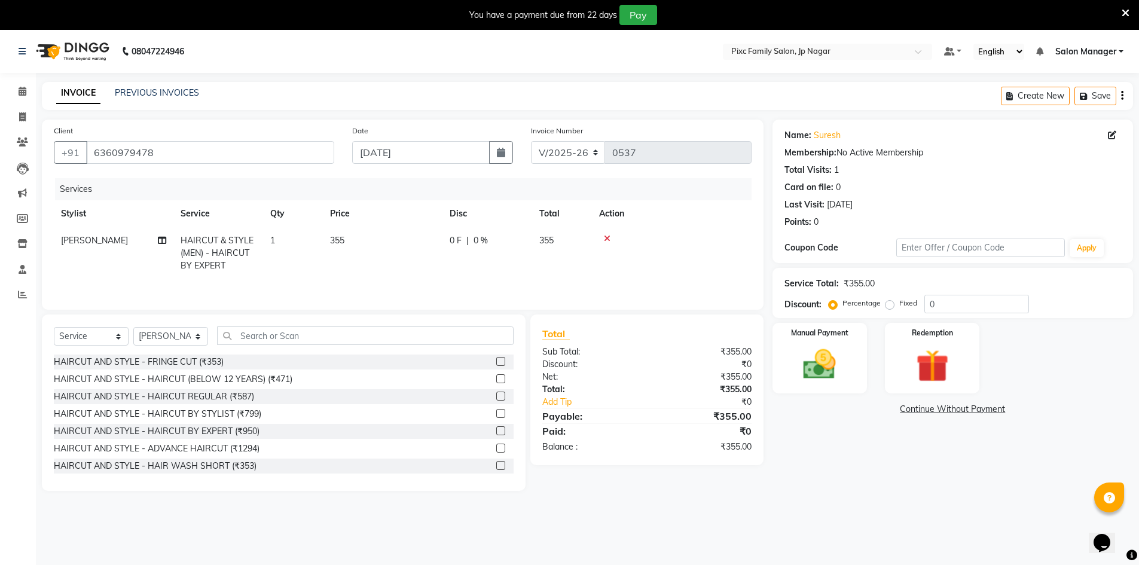
click at [465, 242] on div "0 F | 0 %" at bounding box center [487, 240] width 75 height 13
select select "83813"
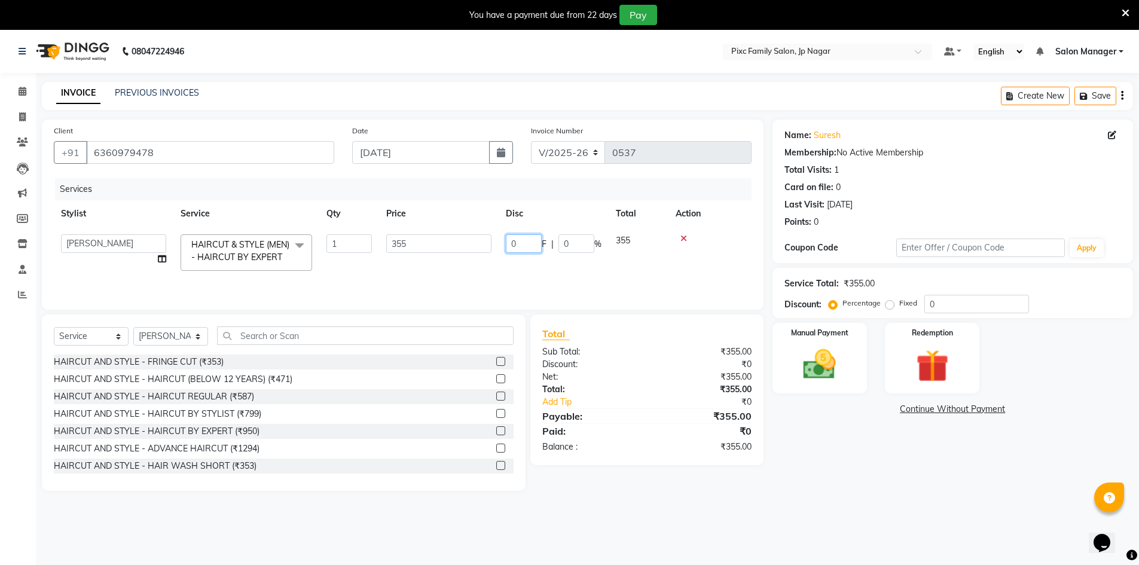
click at [523, 245] on input "0" at bounding box center [524, 243] width 36 height 19
type input "1"
type input "156"
click at [528, 274] on td "156 F | 0 %" at bounding box center [554, 252] width 110 height 51
select select "83813"
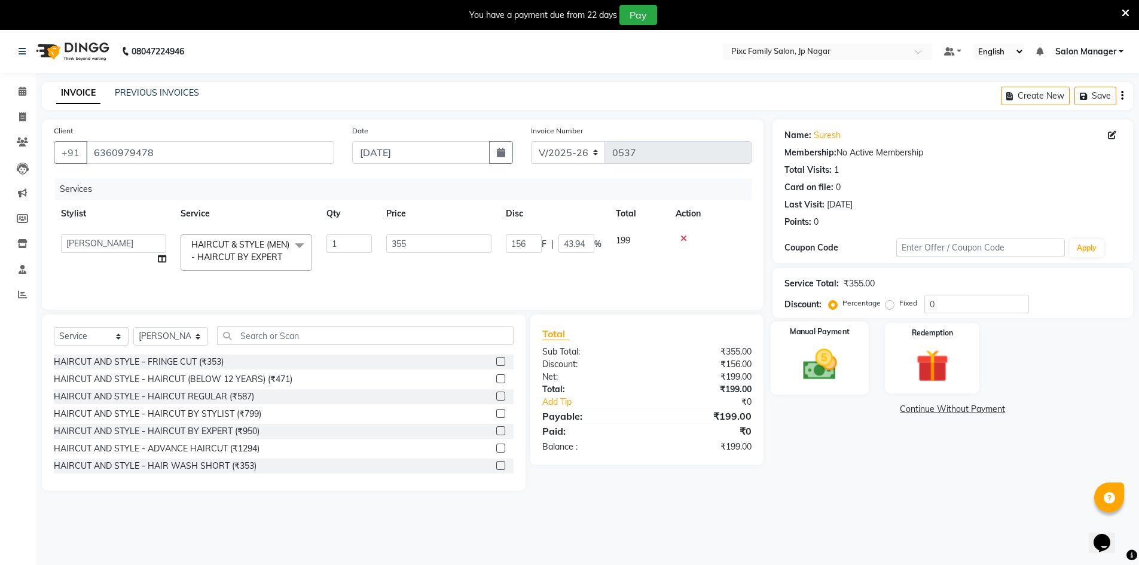
click at [832, 362] on img at bounding box center [820, 364] width 55 height 39
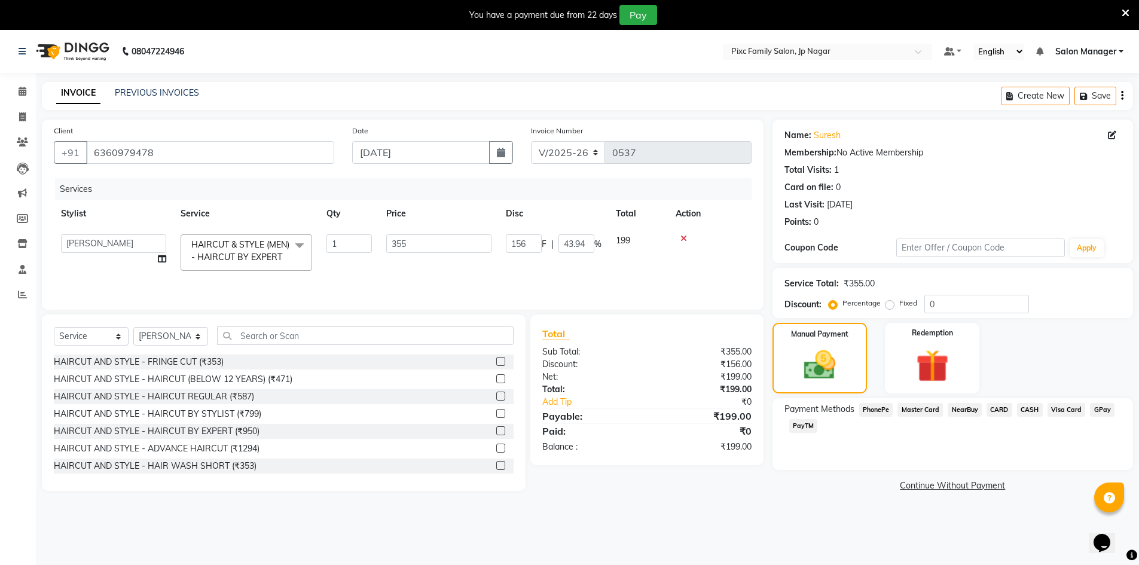
click at [874, 412] on span "PhonePe" at bounding box center [877, 410] width 34 height 14
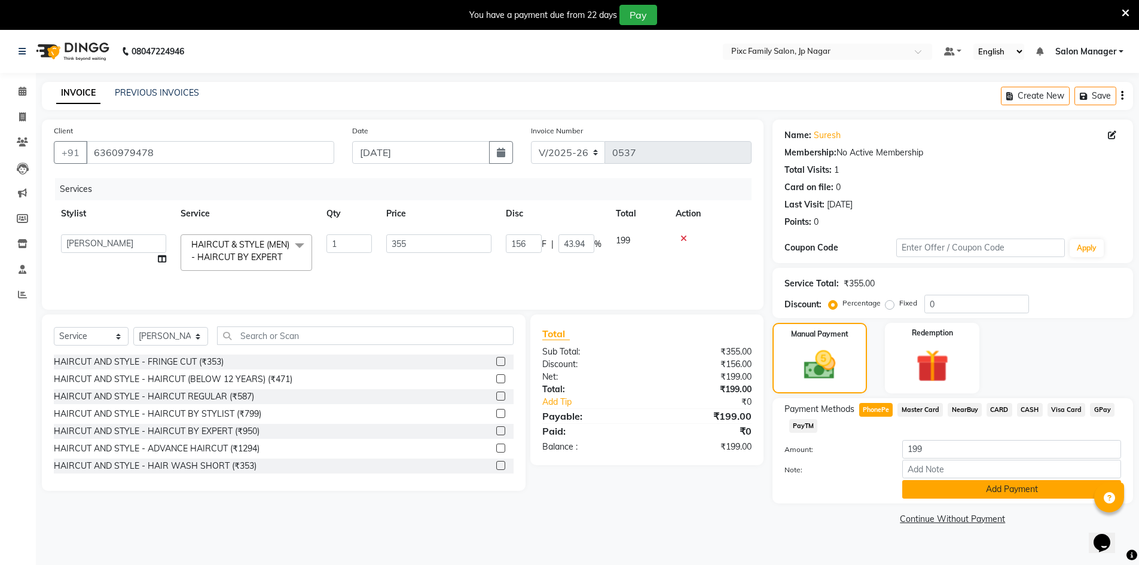
click at [1042, 491] on button "Add Payment" at bounding box center [1012, 489] width 219 height 19
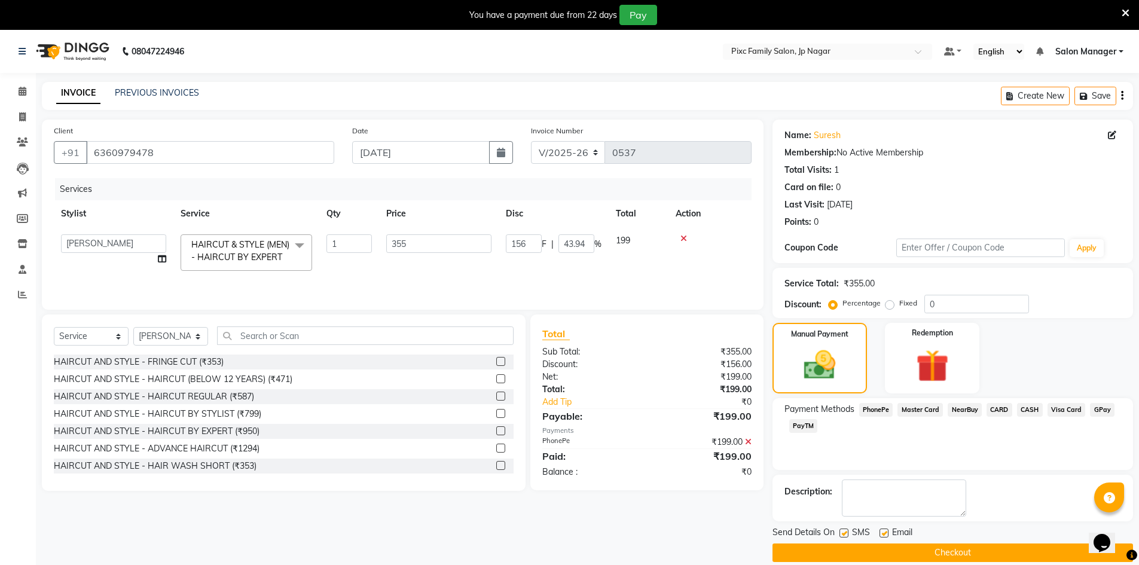
click at [974, 544] on button "Checkout" at bounding box center [953, 553] width 361 height 19
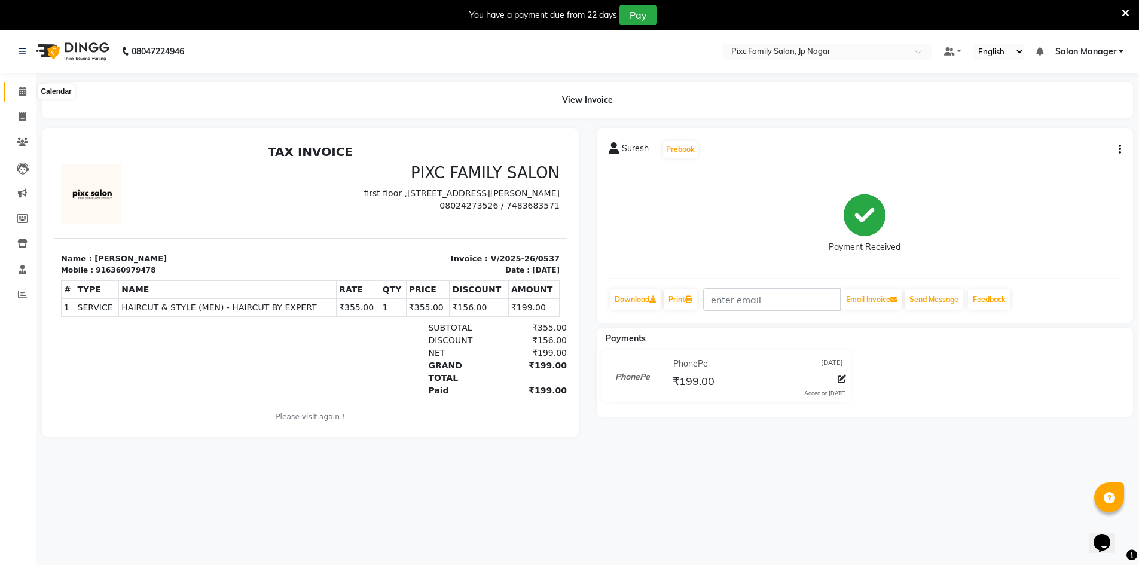
click at [20, 86] on span at bounding box center [22, 92] width 21 height 14
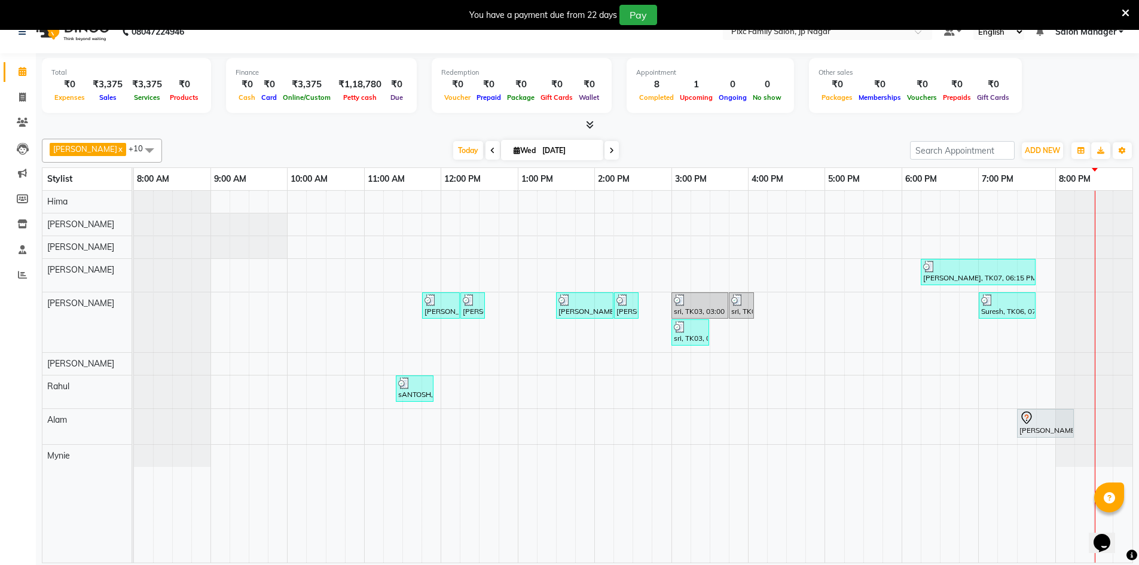
scroll to position [30, 0]
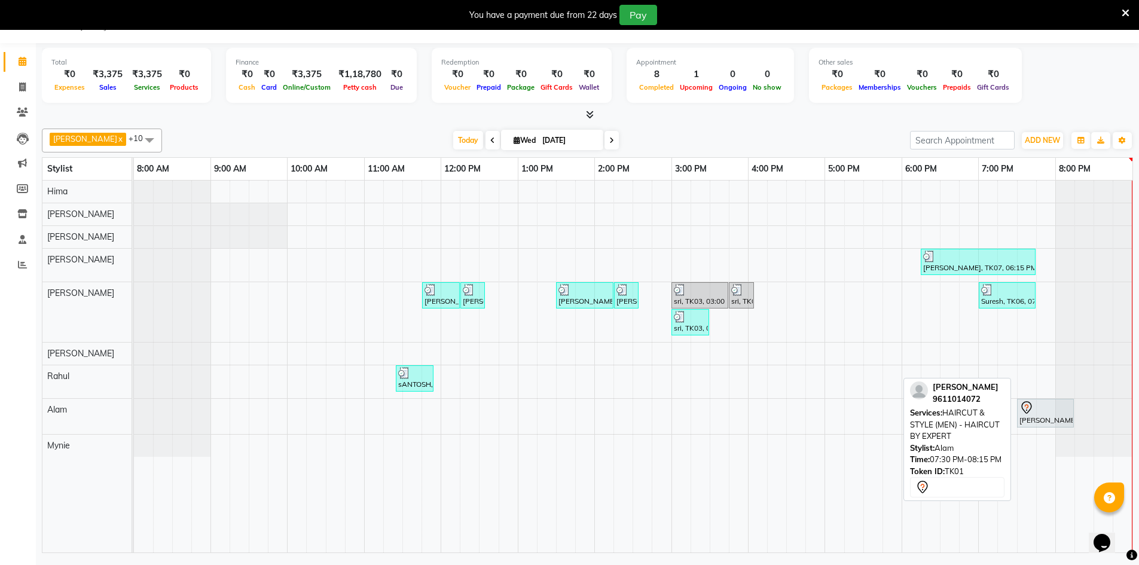
click at [1032, 416] on div "[PERSON_NAME], TK01, 07:30 PM-08:15 PM, HAIRCUT & STYLE (MEN) - HAIRCUT BY EXPE…" at bounding box center [1046, 413] width 54 height 25
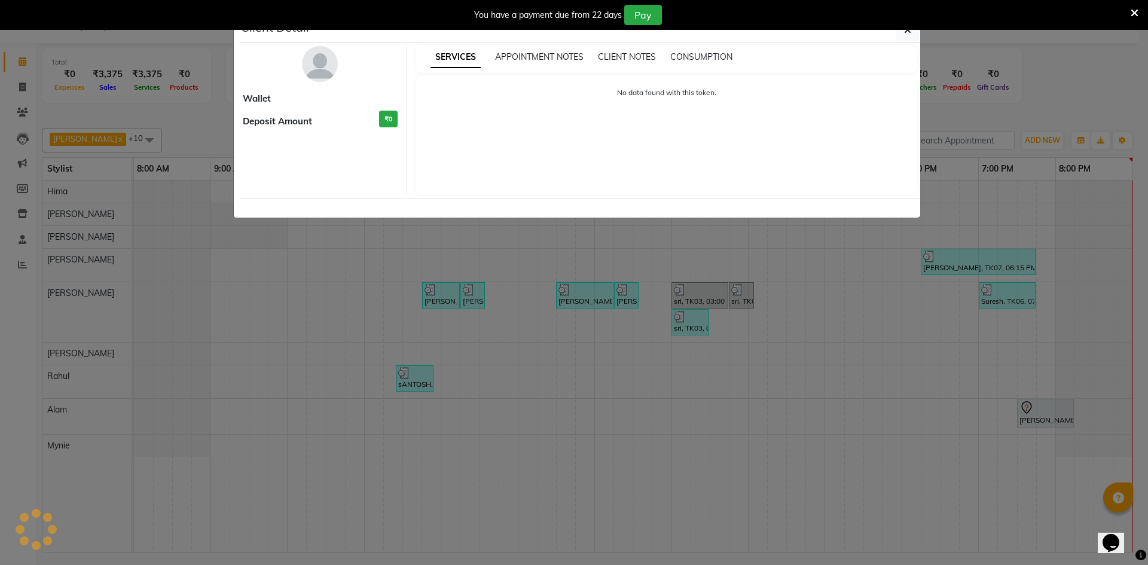
select select "7"
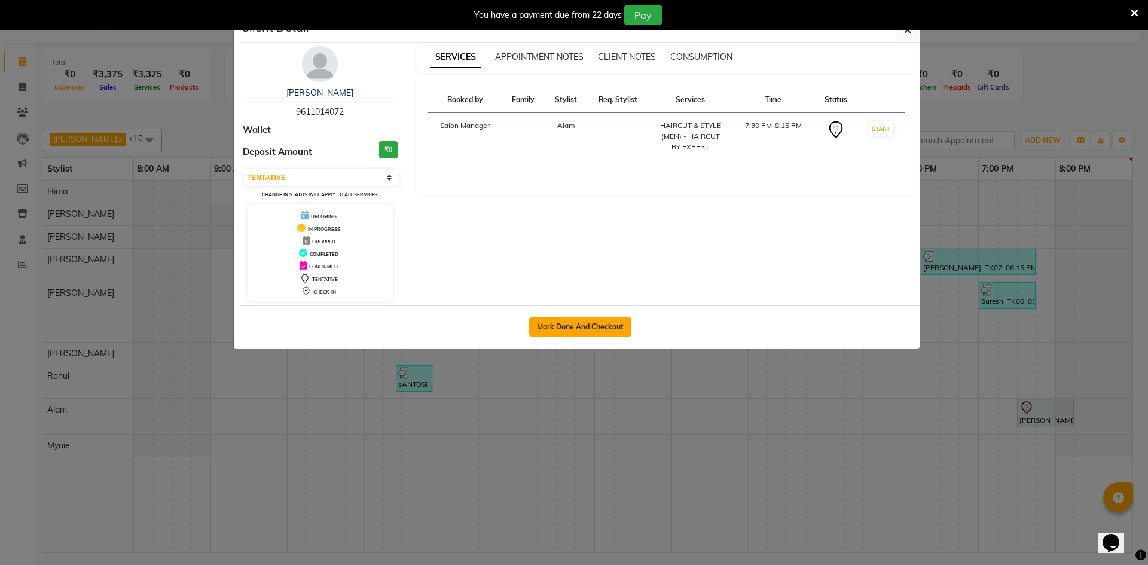
click at [600, 327] on button "Mark Done And Checkout" at bounding box center [580, 327] width 102 height 19
select select "service"
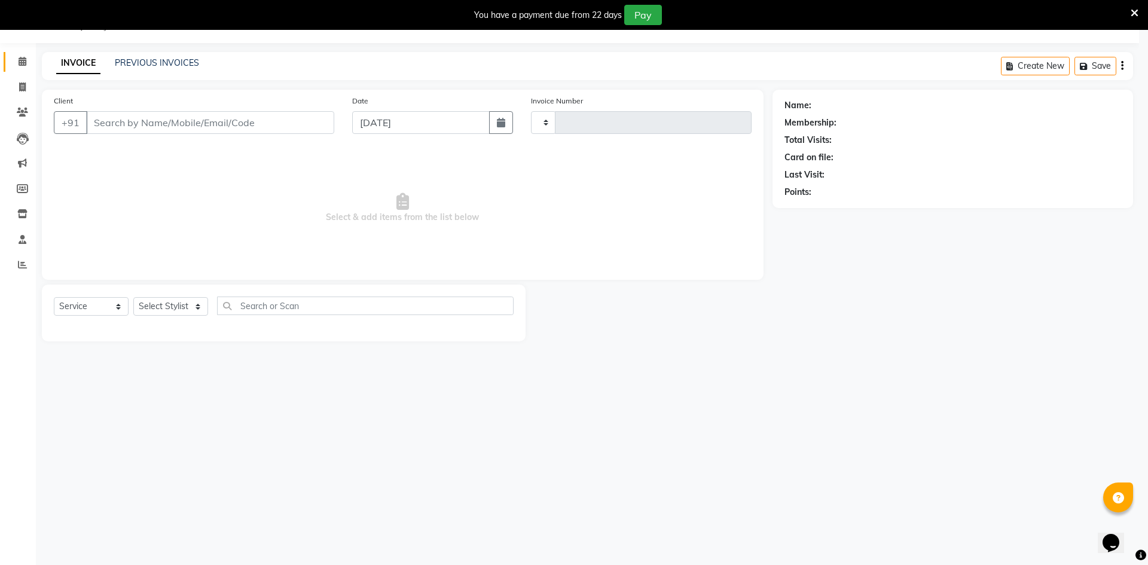
type input "0538"
select select "8432"
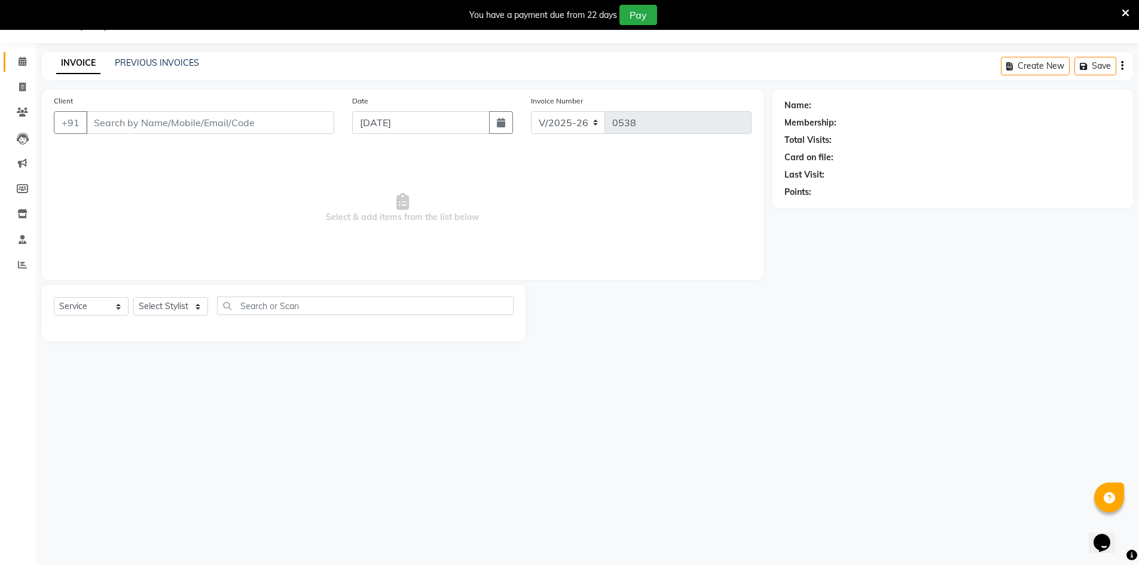
type input "9611014072"
select select "89737"
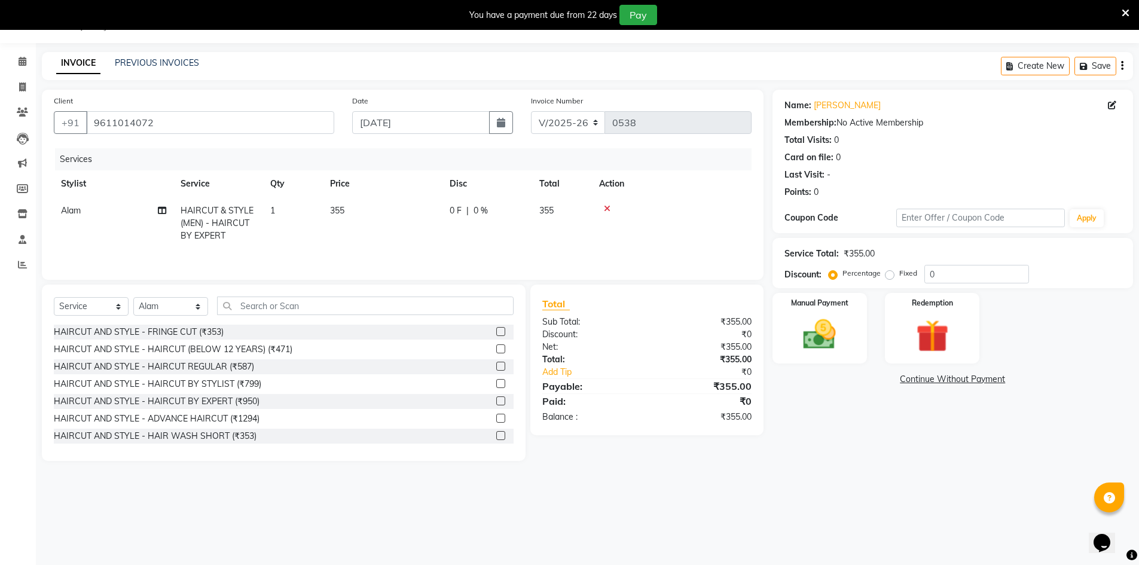
click at [460, 209] on span "0 F" at bounding box center [456, 211] width 12 height 13
click at [517, 211] on input "0" at bounding box center [524, 214] width 36 height 19
type input "156"
click at [361, 234] on tr "Alam HAIRCUT & STYLE (MEN) - HAIRCUT BY EXPERT 1 355 156 F | 43.94 % 199" at bounding box center [403, 223] width 698 height 52
click at [272, 301] on input "text" at bounding box center [365, 306] width 297 height 19
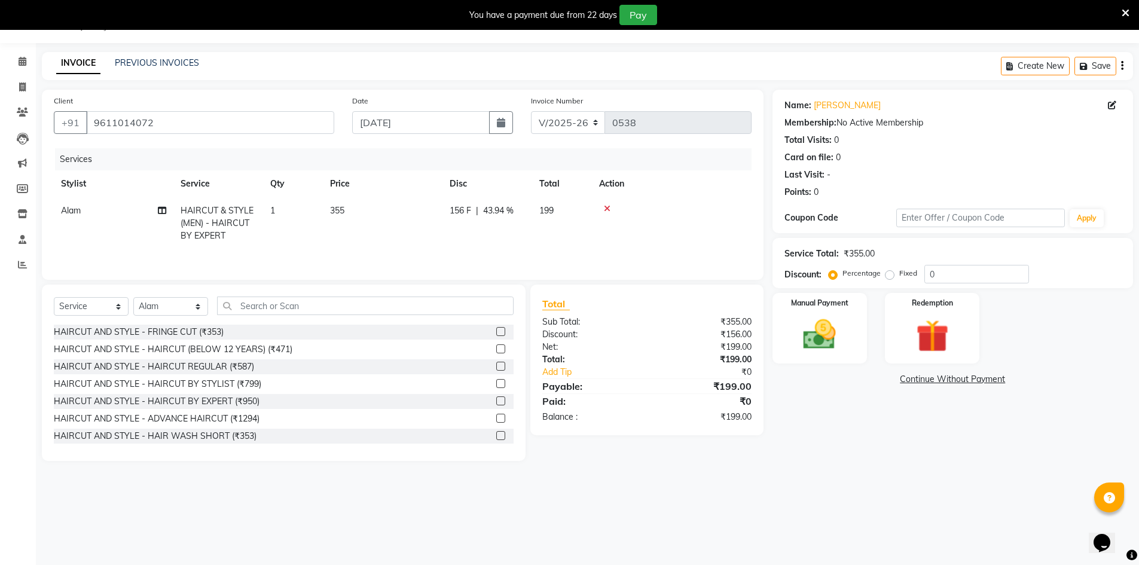
click at [81, 210] on span "Alam" at bounding box center [71, 210] width 20 height 11
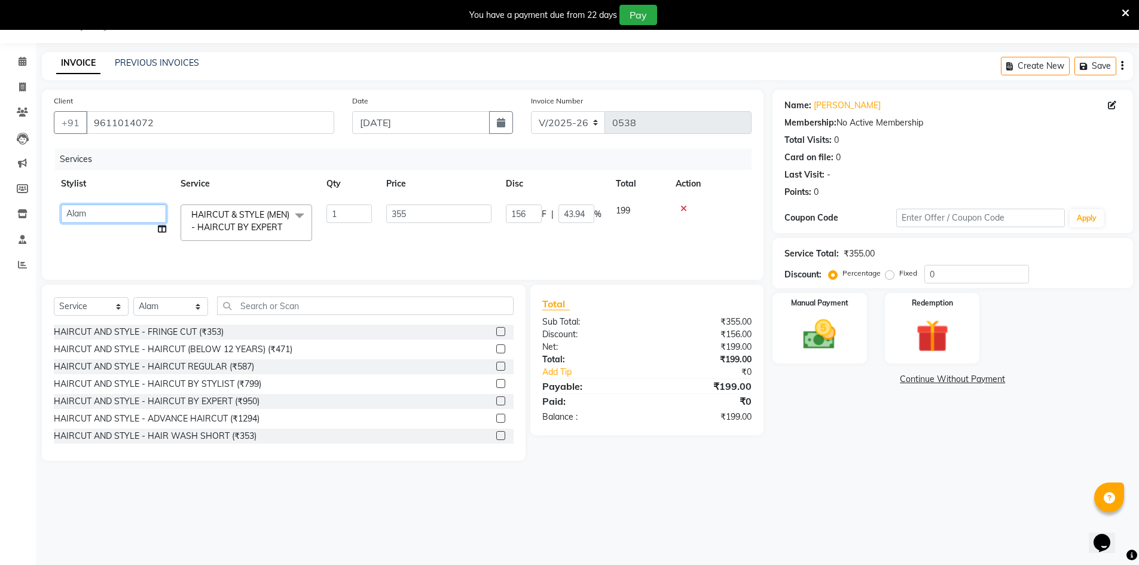
click at [86, 214] on select "[PERSON_NAME] [PERSON_NAME] [PERSON_NAME] [PERSON_NAME] [PERSON_NAME] Salon Man…" at bounding box center [113, 214] width 105 height 19
select select "83813"
click at [177, 310] on select "Select Stylist [PERSON_NAME] BISWAKARAM [PERSON_NAME] [PERSON_NAME] [PERSON_NAM…" at bounding box center [170, 306] width 75 height 19
select select "83813"
click at [133, 297] on select "Select Stylist [PERSON_NAME] BISWAKARAM [PERSON_NAME] [PERSON_NAME] [PERSON_NAM…" at bounding box center [170, 306] width 75 height 19
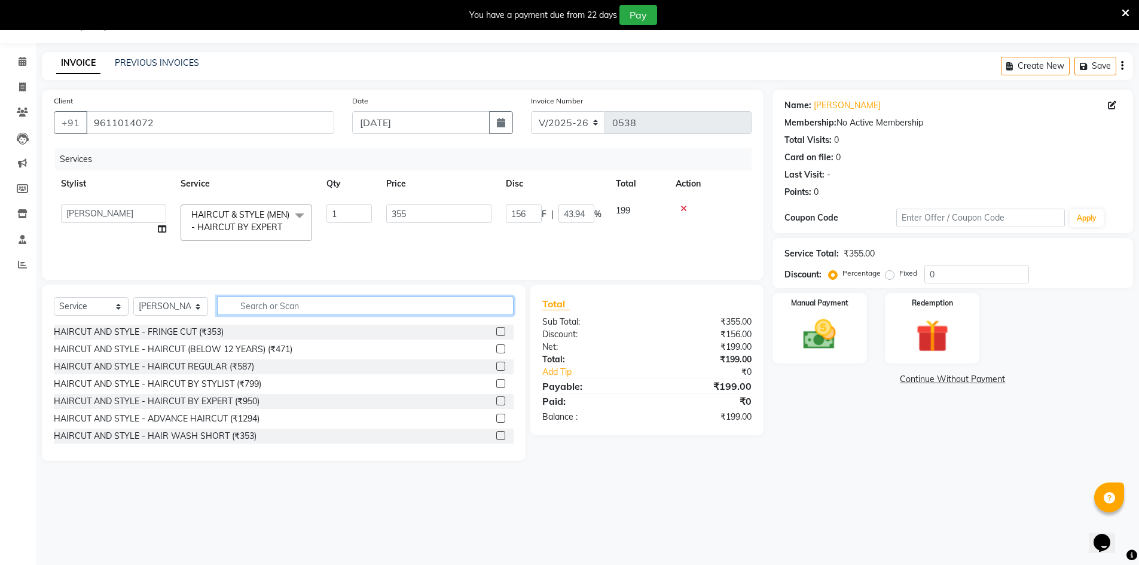
click at [292, 307] on input "text" at bounding box center [365, 306] width 297 height 19
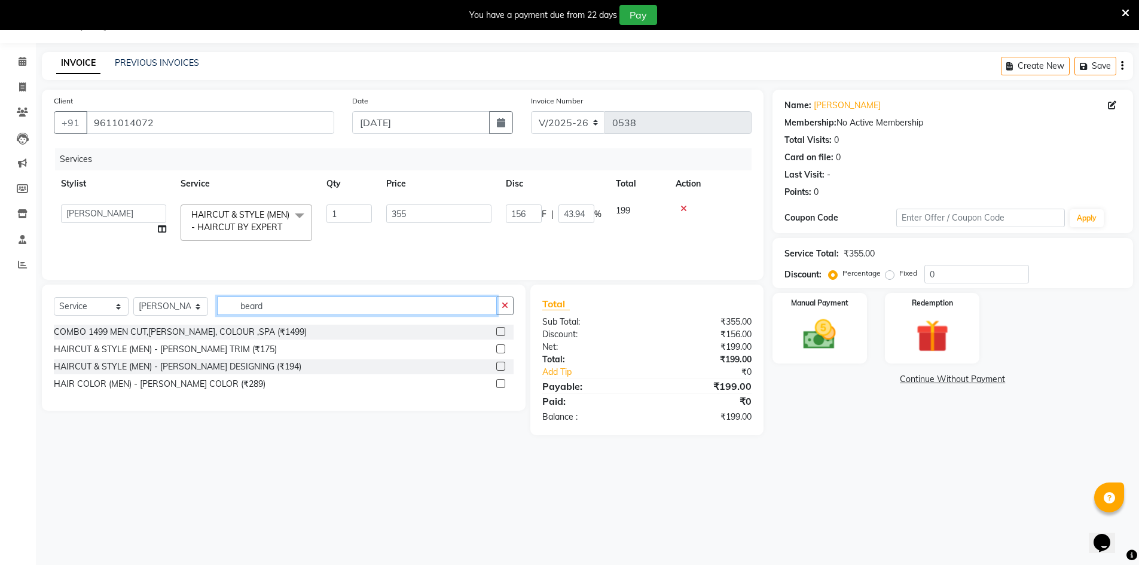
type input "beard"
click at [506, 354] on div at bounding box center [504, 349] width 17 height 15
click at [502, 348] on label at bounding box center [500, 349] width 9 height 9
click at [502, 348] on input "checkbox" at bounding box center [500, 350] width 8 height 8
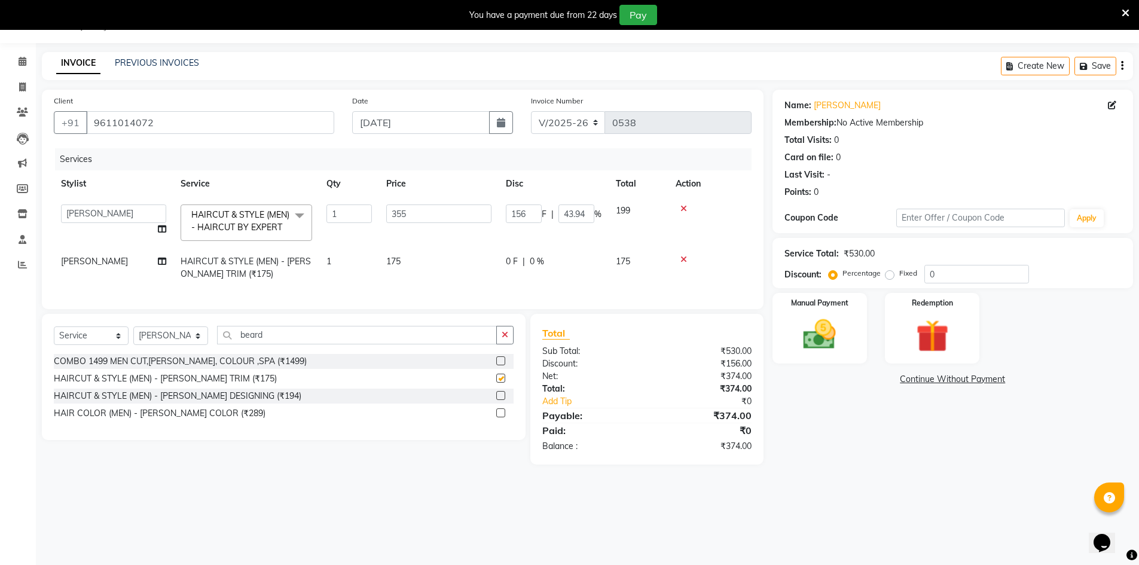
checkbox input "false"
drag, startPoint x: 502, startPoint y: 346, endPoint x: 455, endPoint y: 346, distance: 47.3
click at [488, 345] on div "beard" at bounding box center [366, 335] width 296 height 19
click at [447, 345] on input "beard" at bounding box center [357, 335] width 280 height 19
drag, startPoint x: 504, startPoint y: 344, endPoint x: 493, endPoint y: 344, distance: 11.4
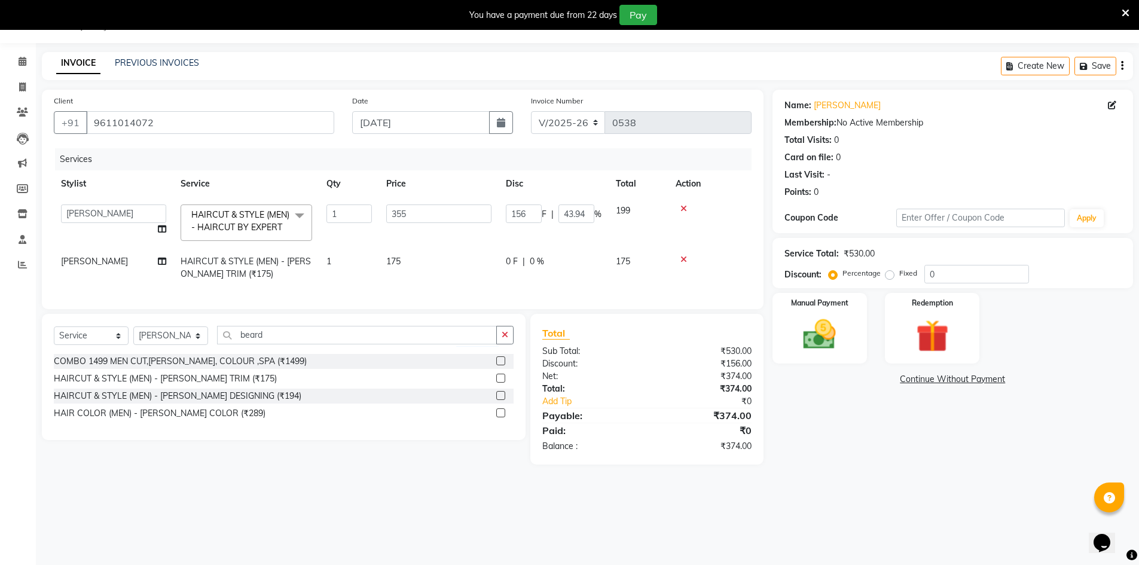
click at [503, 339] on icon "button" at bounding box center [505, 335] width 7 height 8
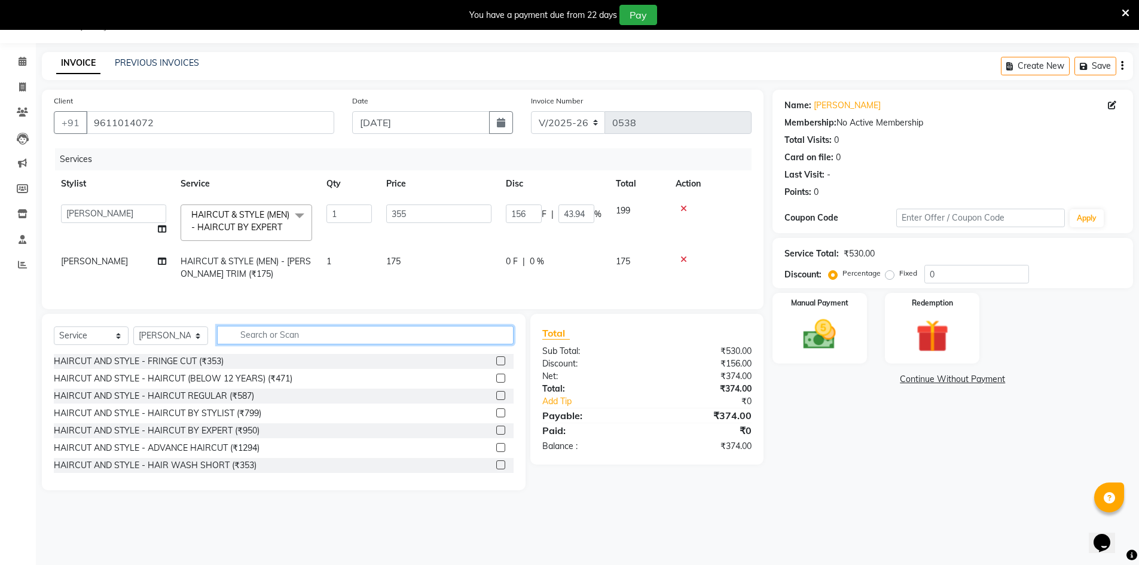
click at [469, 344] on input "text" at bounding box center [365, 335] width 297 height 19
type input "hair wash"
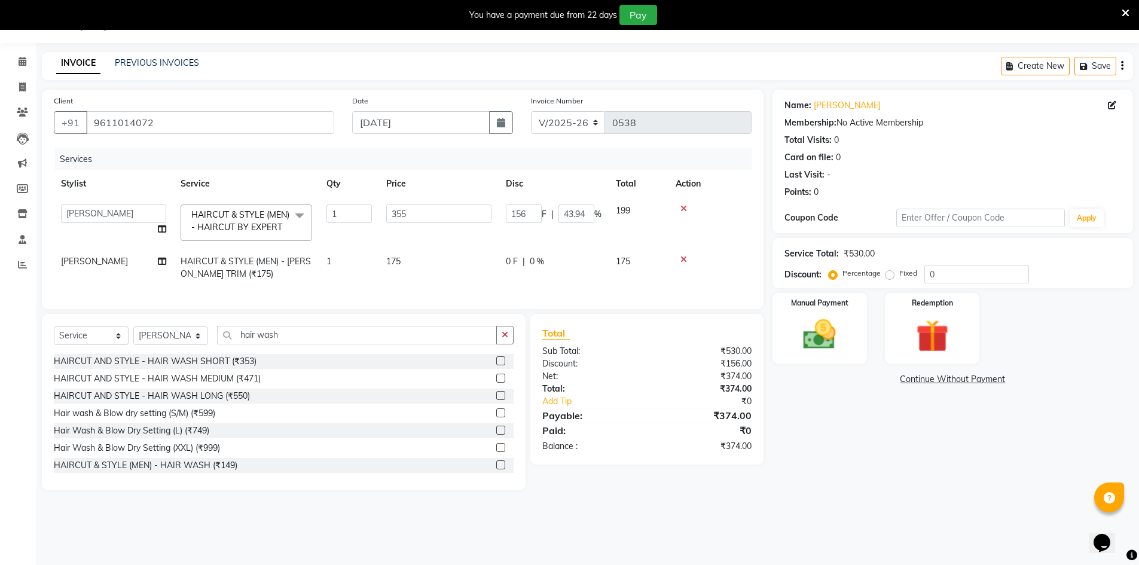
click at [496, 365] on label at bounding box center [500, 361] width 9 height 9
click at [496, 365] on input "checkbox" at bounding box center [500, 362] width 8 height 8
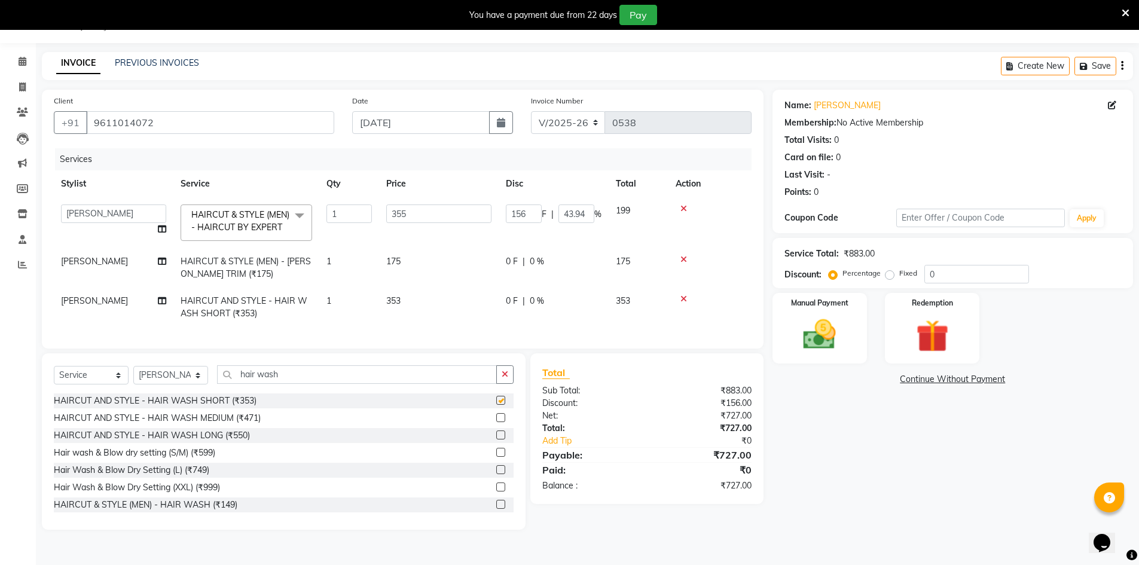
checkbox input "false"
click at [835, 347] on img at bounding box center [820, 334] width 55 height 39
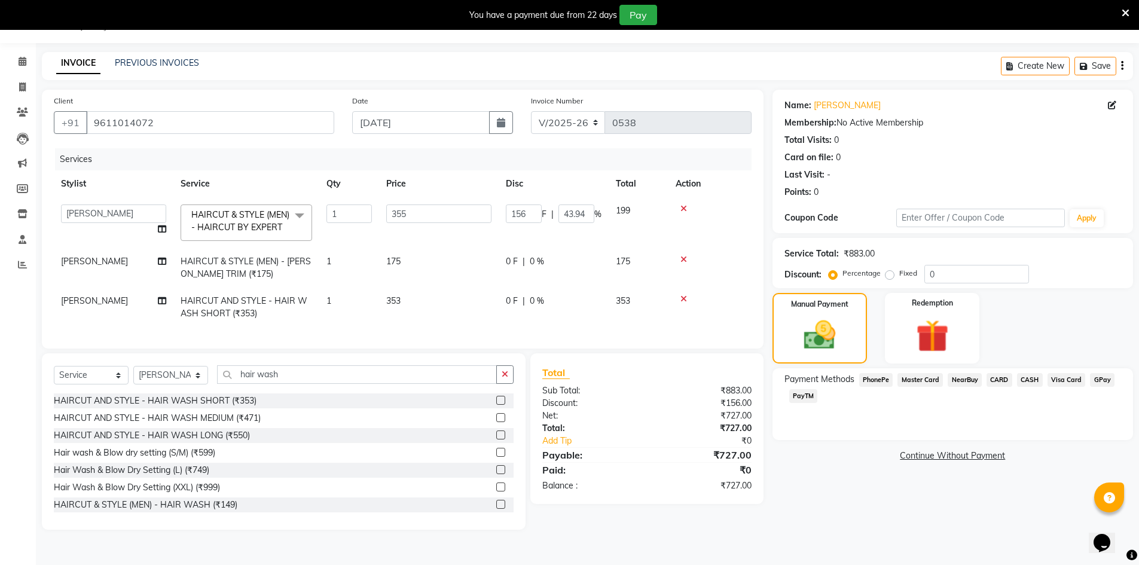
click at [875, 377] on span "PhonePe" at bounding box center [877, 380] width 34 height 14
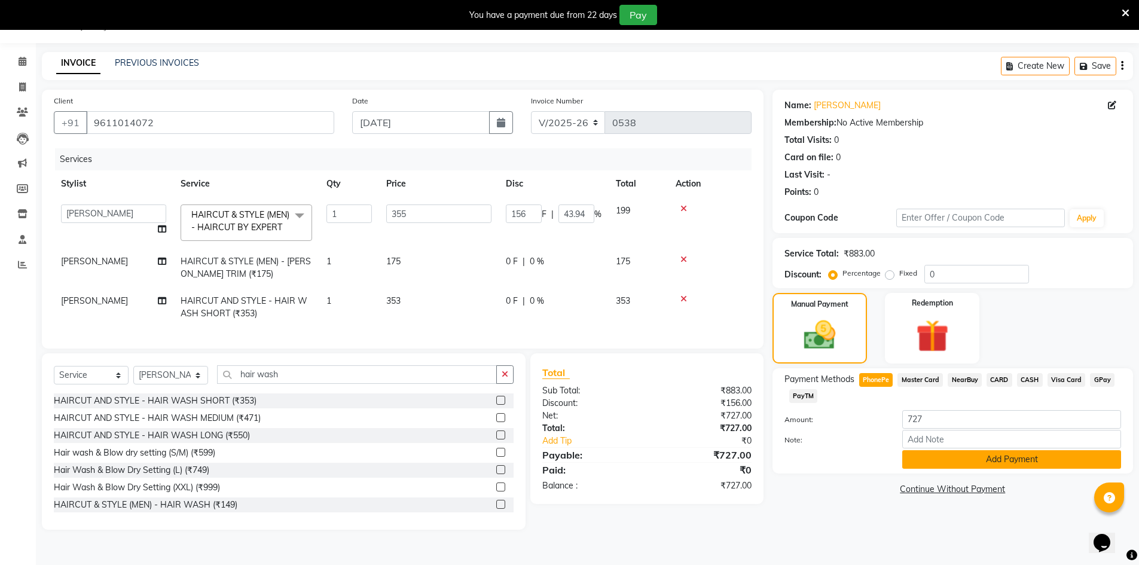
click at [973, 464] on button "Add Payment" at bounding box center [1012, 459] width 219 height 19
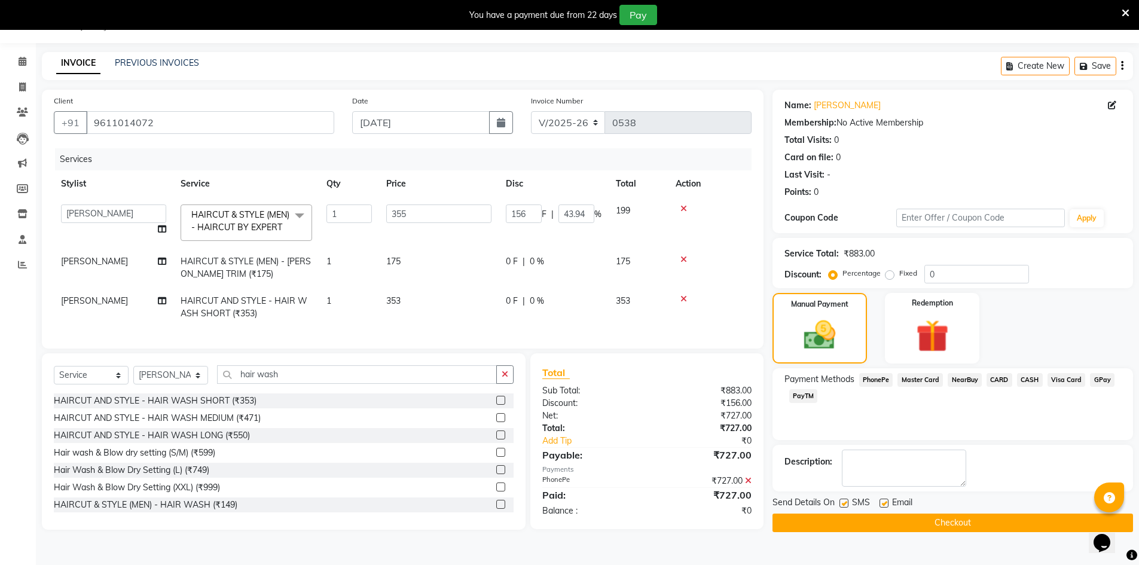
click at [835, 526] on button "Checkout" at bounding box center [953, 523] width 361 height 19
